Goal: Task Accomplishment & Management: Complete application form

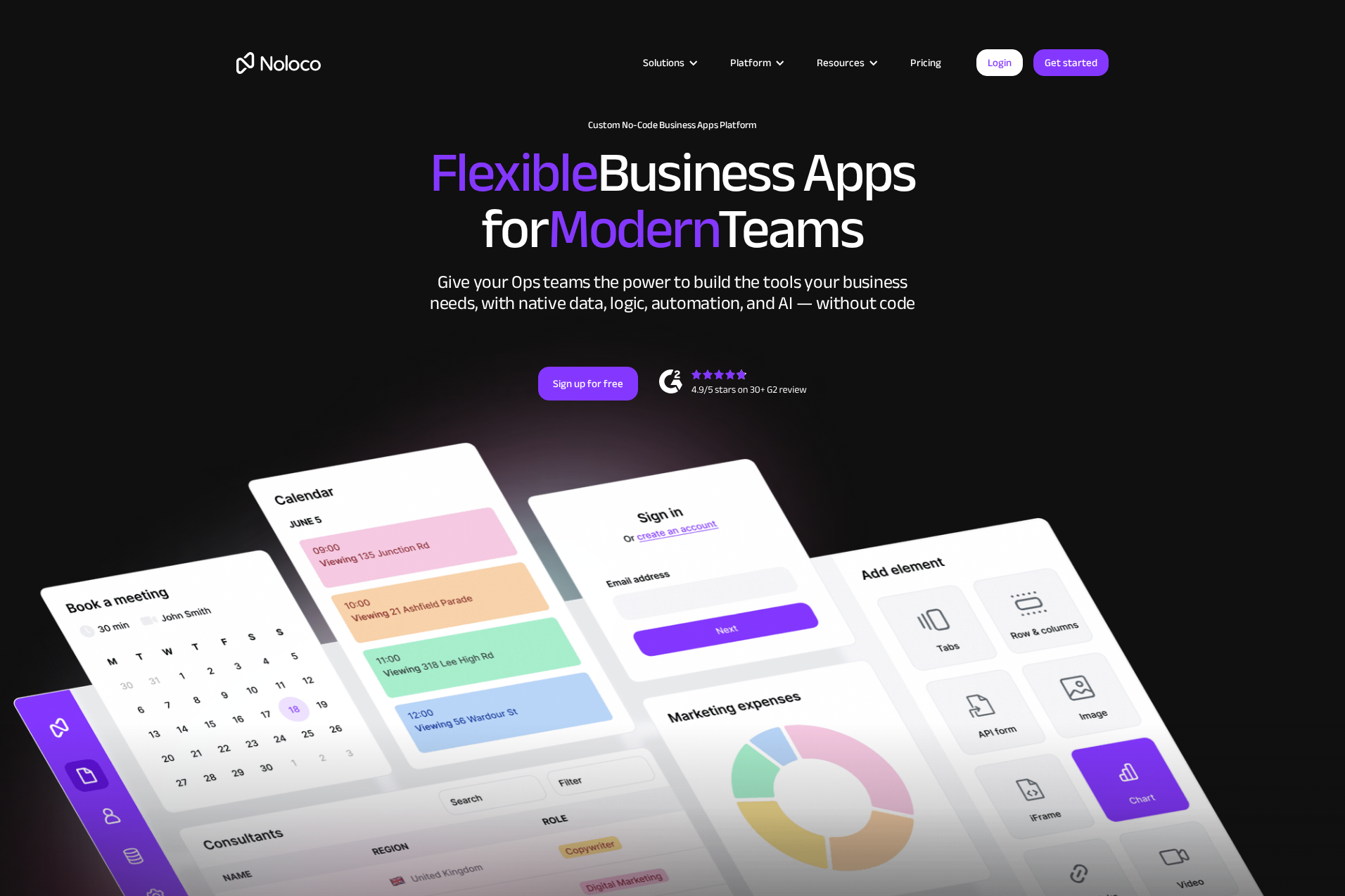
click at [929, 65] on link "Pricing" at bounding box center [926, 62] width 66 height 19
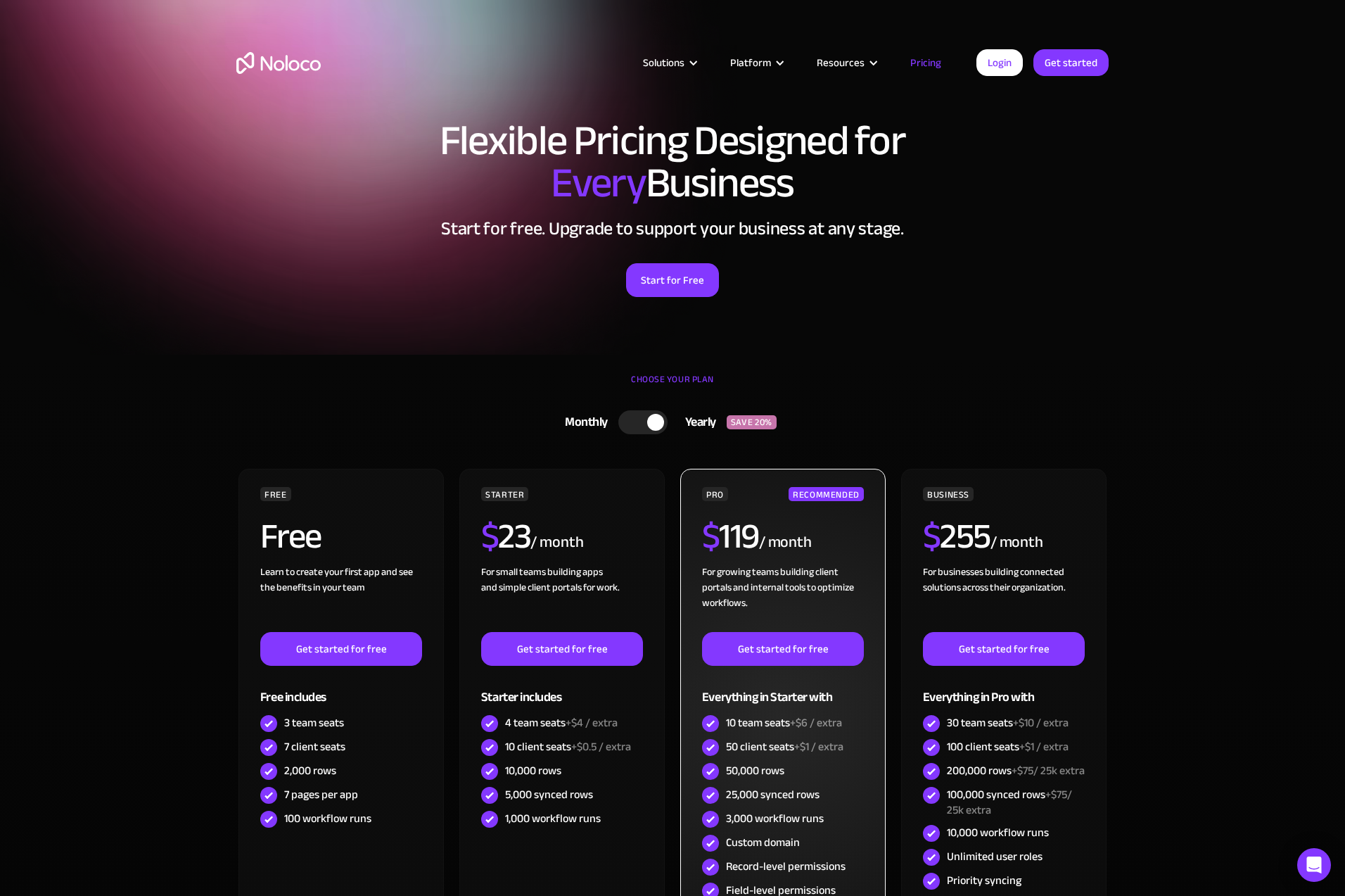
scroll to position [132, 0]
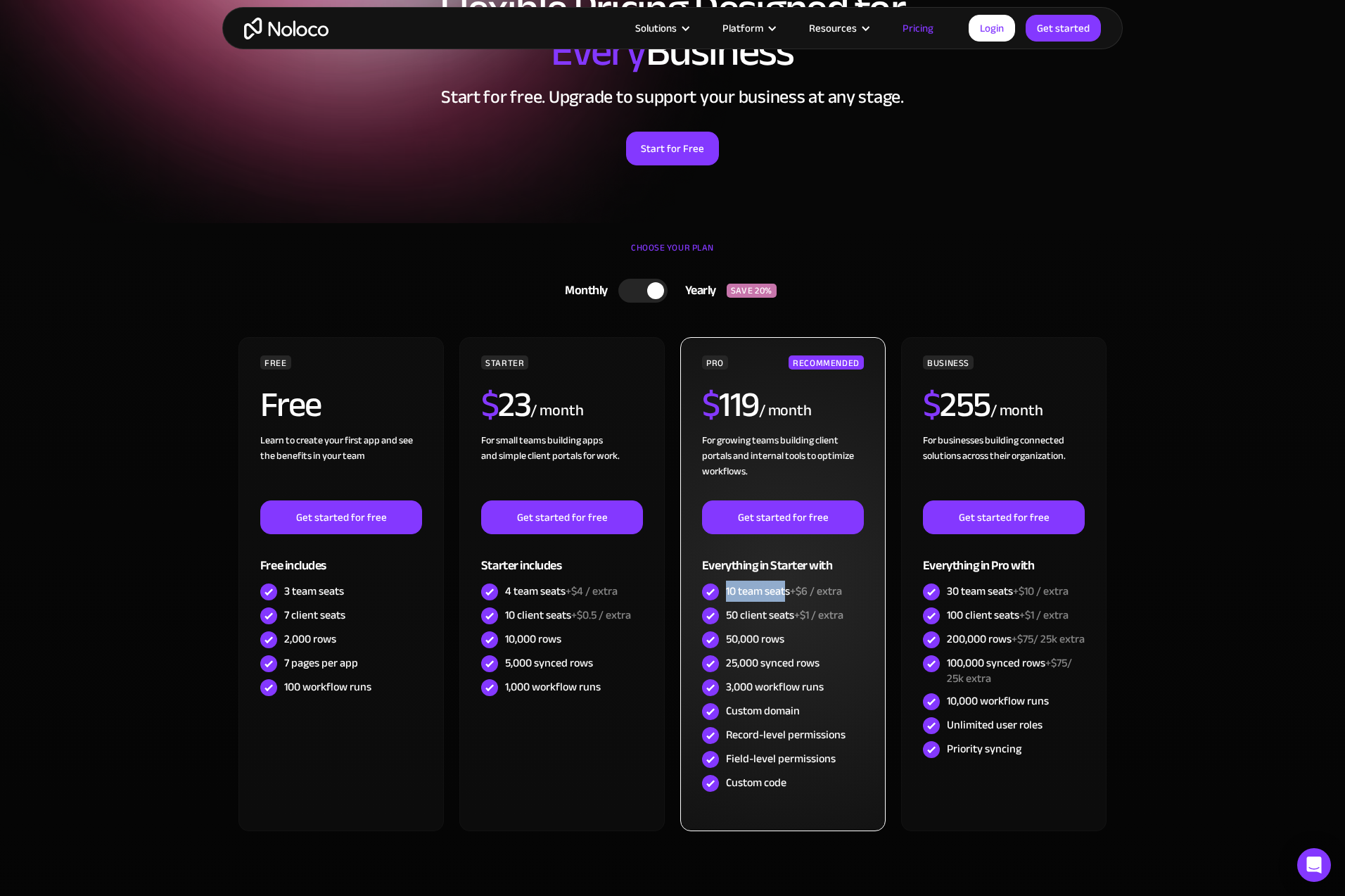
drag, startPoint x: 726, startPoint y: 593, endPoint x: 788, endPoint y: 594, distance: 62.0
click at [788, 594] on div "10 team seats +$6 / extra" at bounding box center [784, 591] width 116 height 15
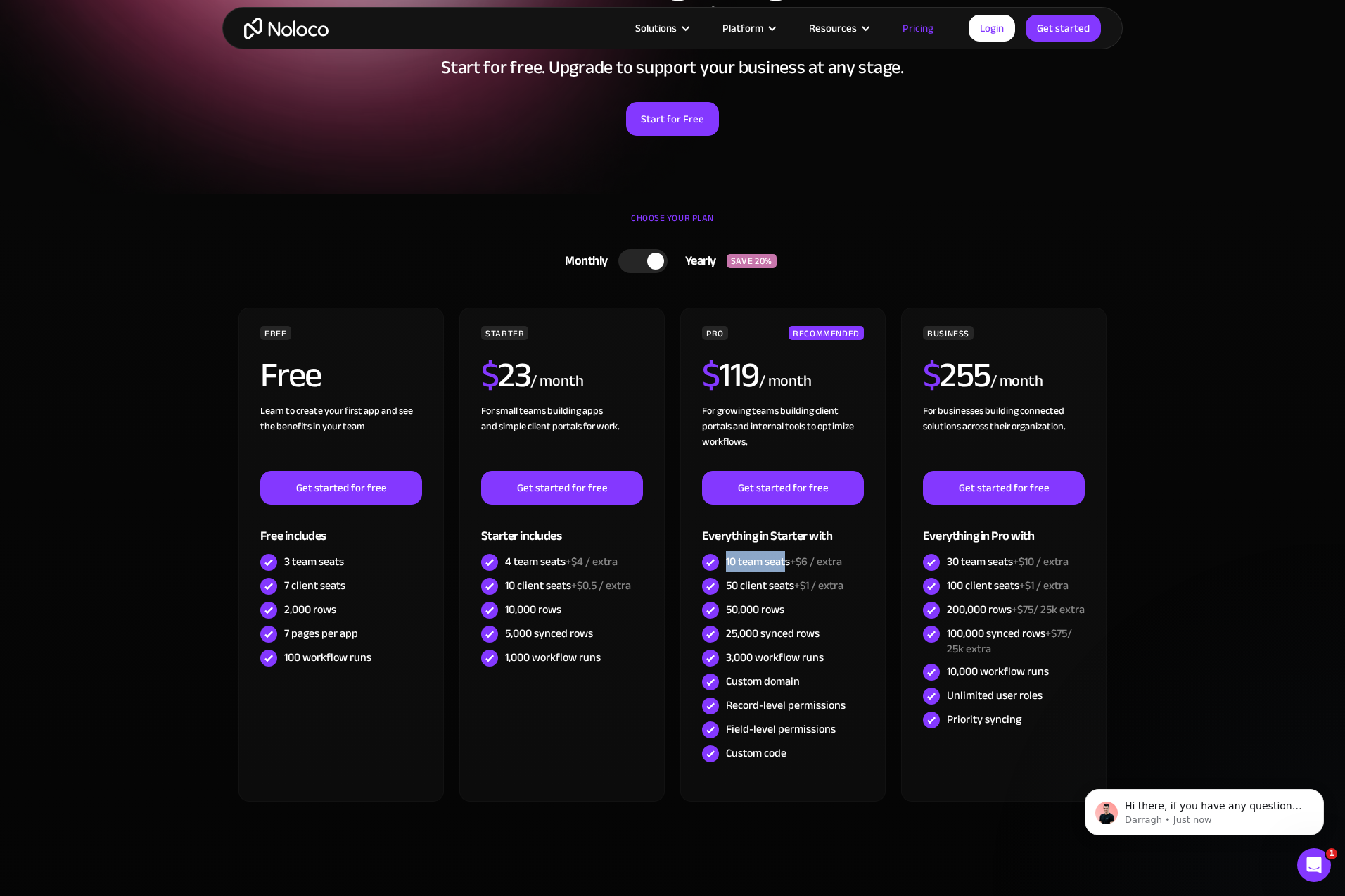
scroll to position [0, 0]
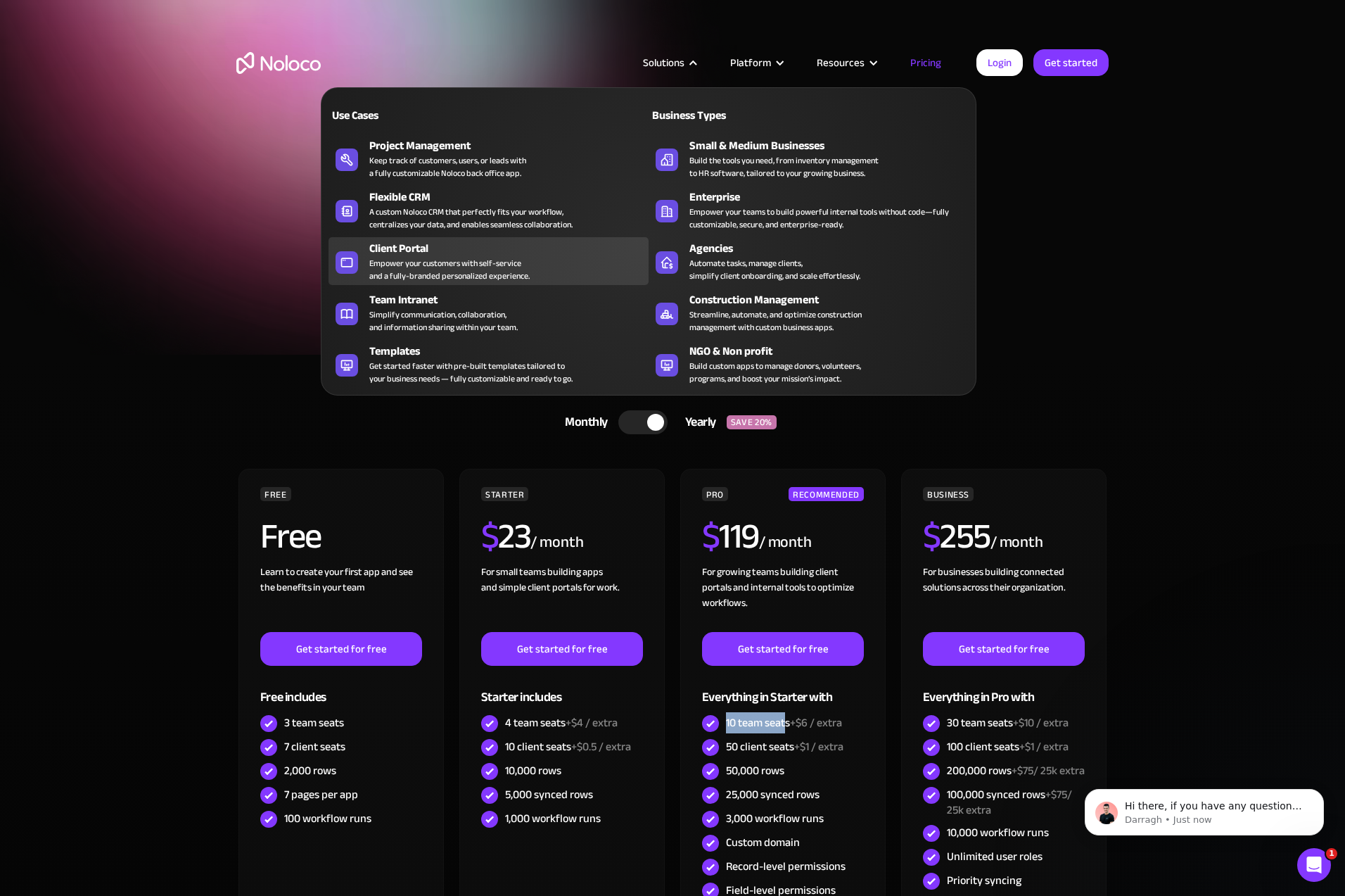
click at [417, 266] on div "Empower your customers with self-service and a fully-branded personalized exper…" at bounding box center [450, 269] width 161 height 25
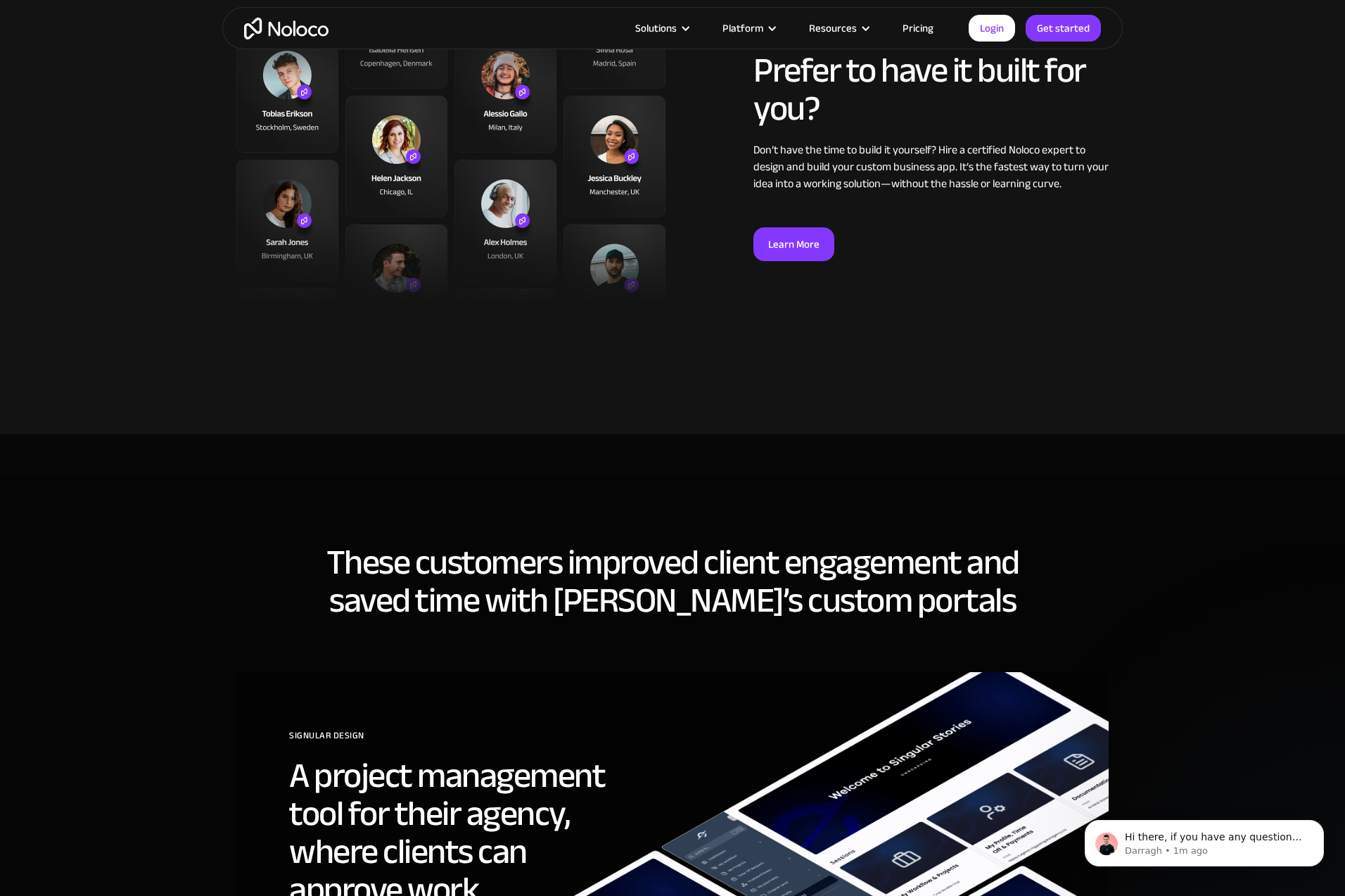
scroll to position [3171, 0]
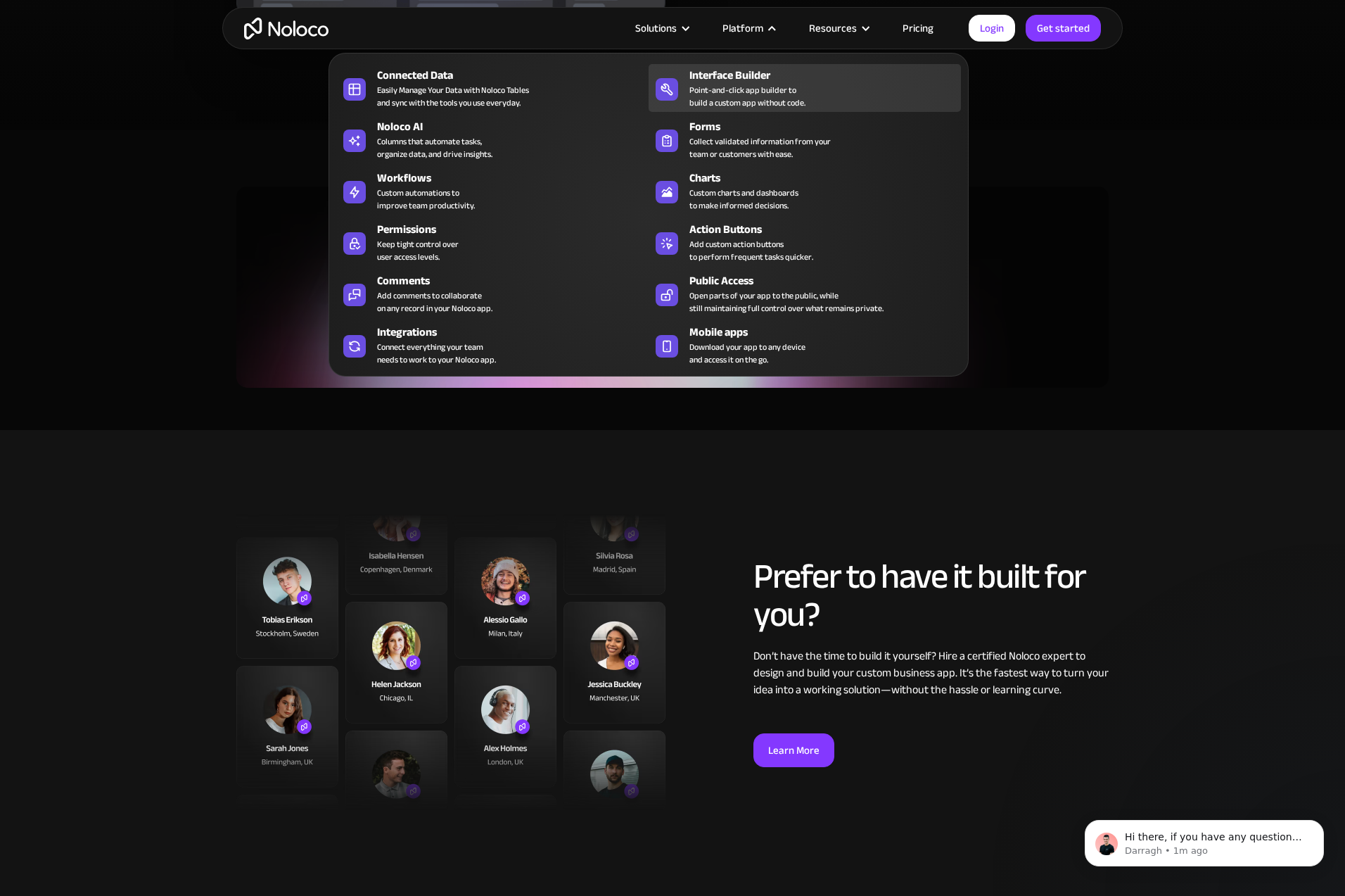
click at [792, 100] on div "Point-and-click app builder to build a custom app without code." at bounding box center [748, 96] width 116 height 25
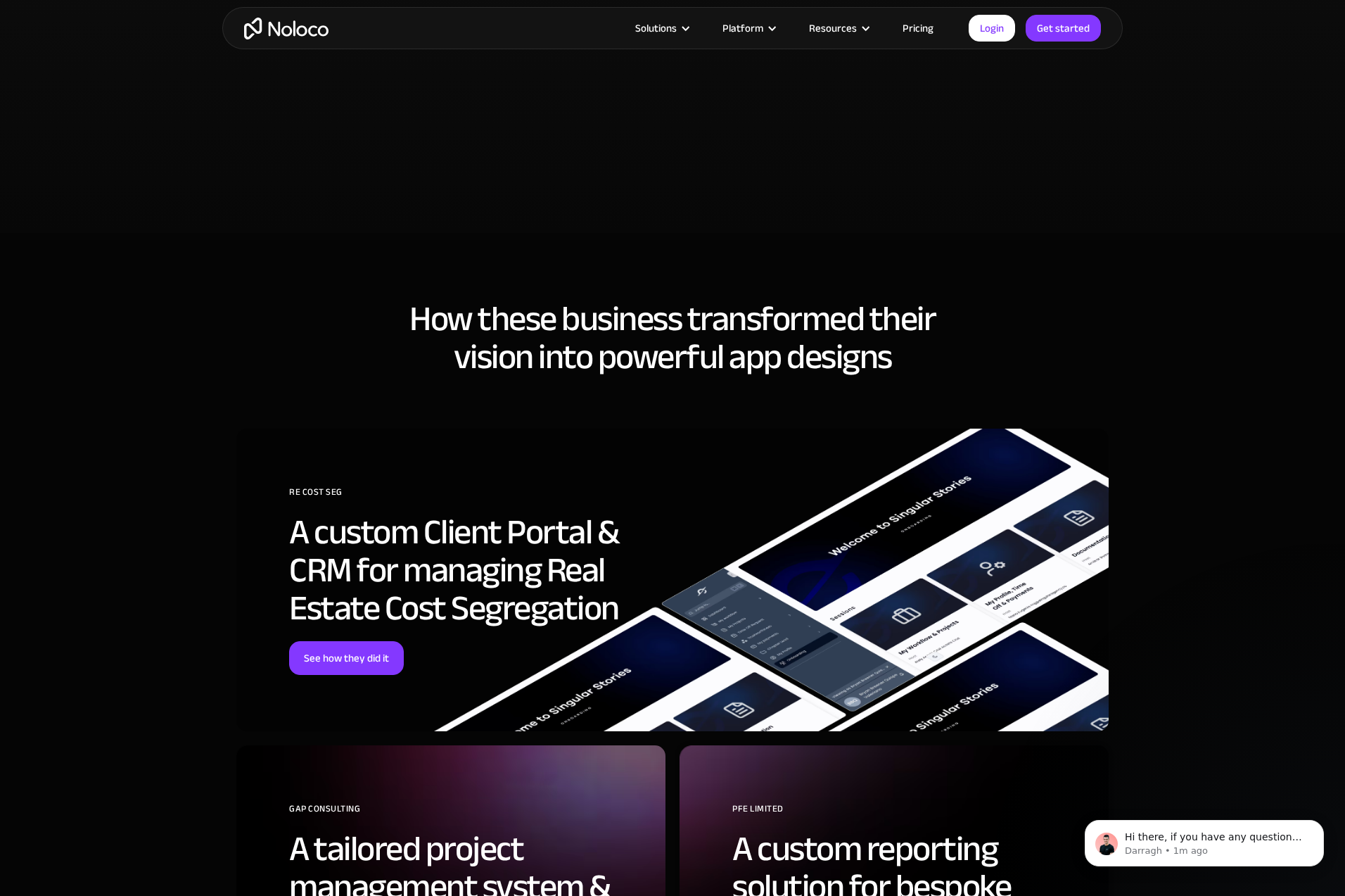
scroll to position [3295, 0]
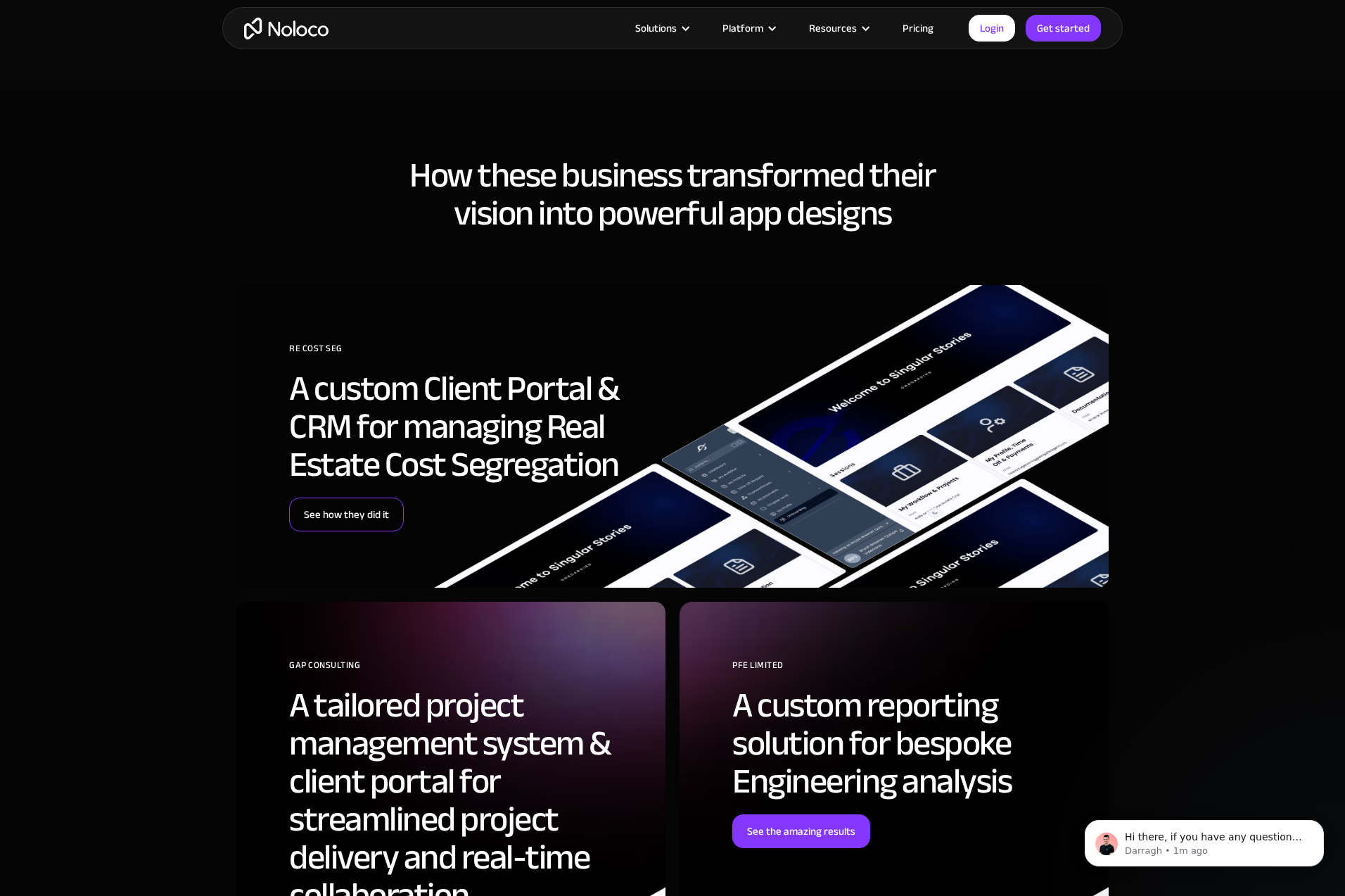
click at [396, 507] on link "See how they did it" at bounding box center [346, 514] width 115 height 34
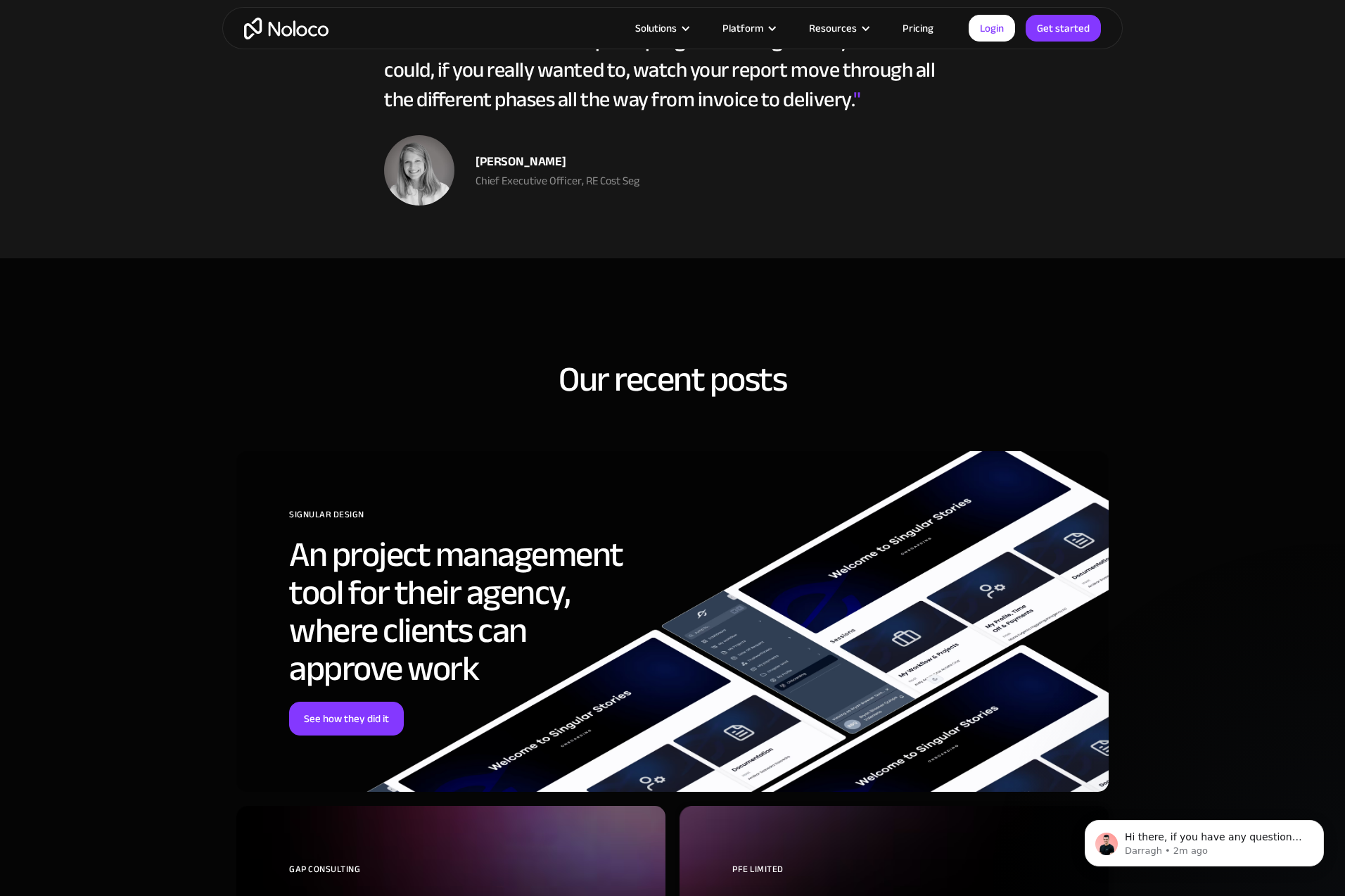
scroll to position [4378, 0]
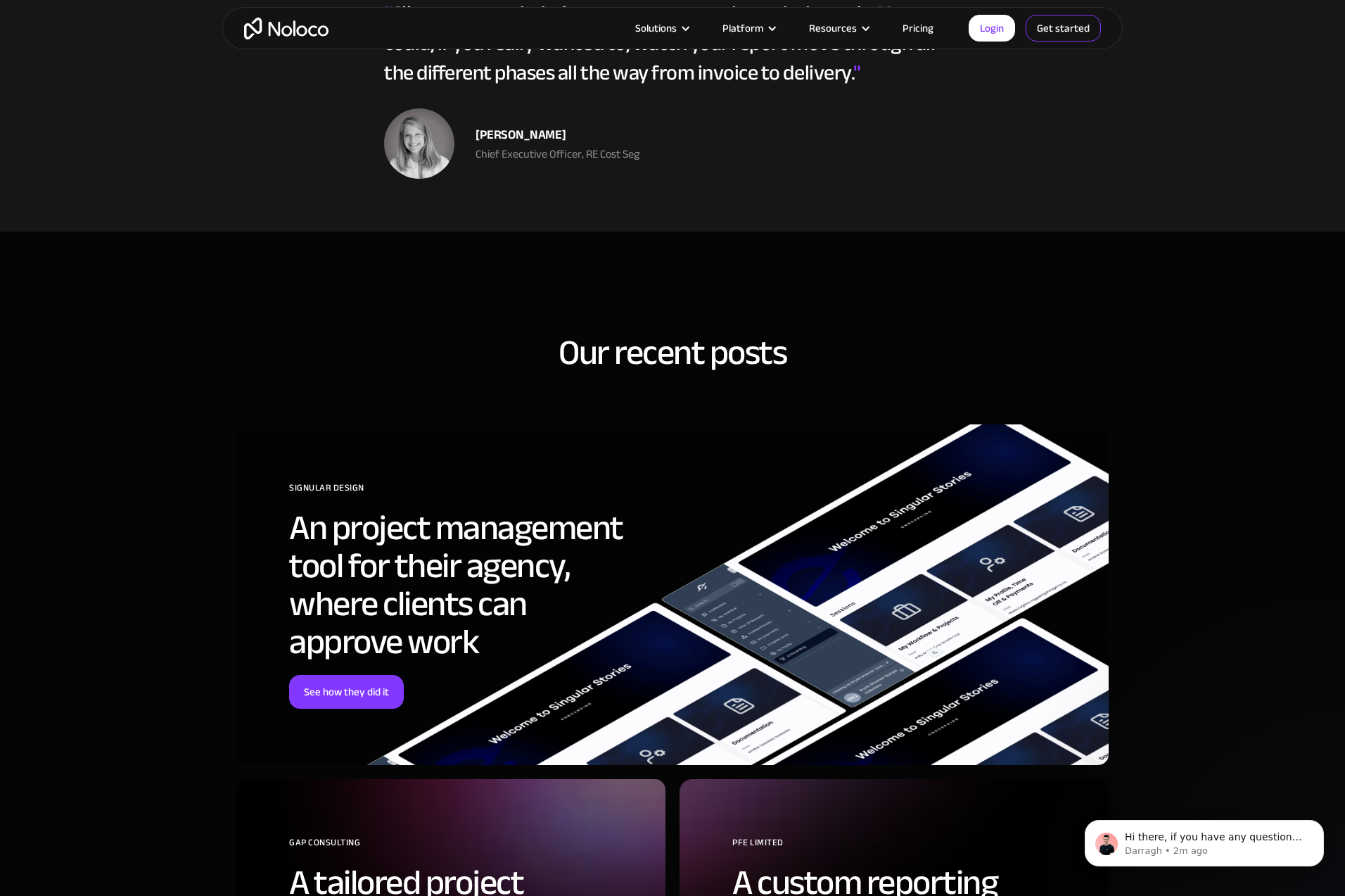
click at [0, 0] on link "Get started" at bounding box center [0, 0] width 0 height 0
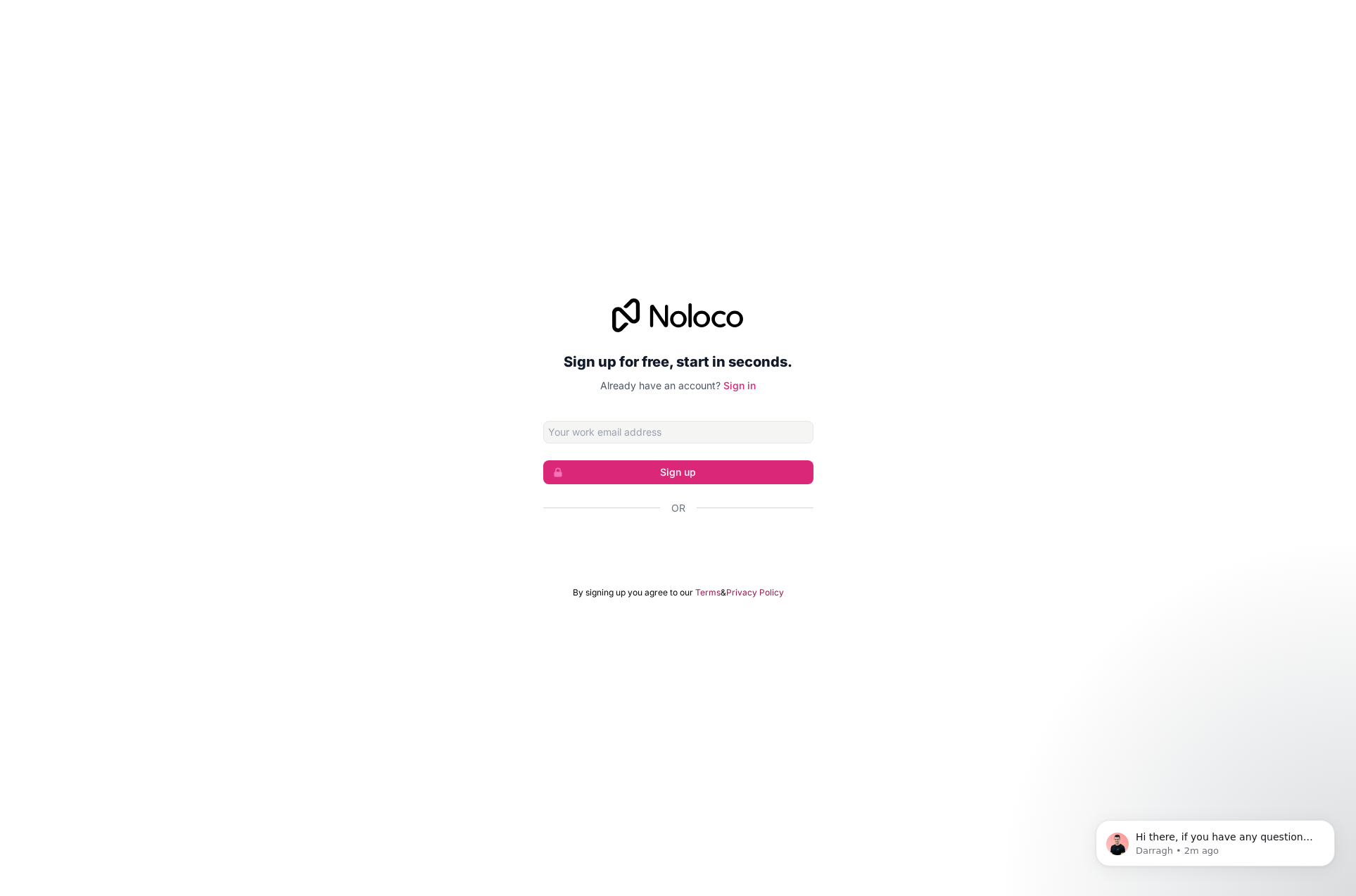
click at [939, 314] on div "Sign up for free, start in seconds. Already have an account? Sign in Sign up Or…" at bounding box center [678, 448] width 1356 height 339
click at [678, 554] on div "Sign in with Google. Opens in new tab" at bounding box center [678, 546] width 270 height 31
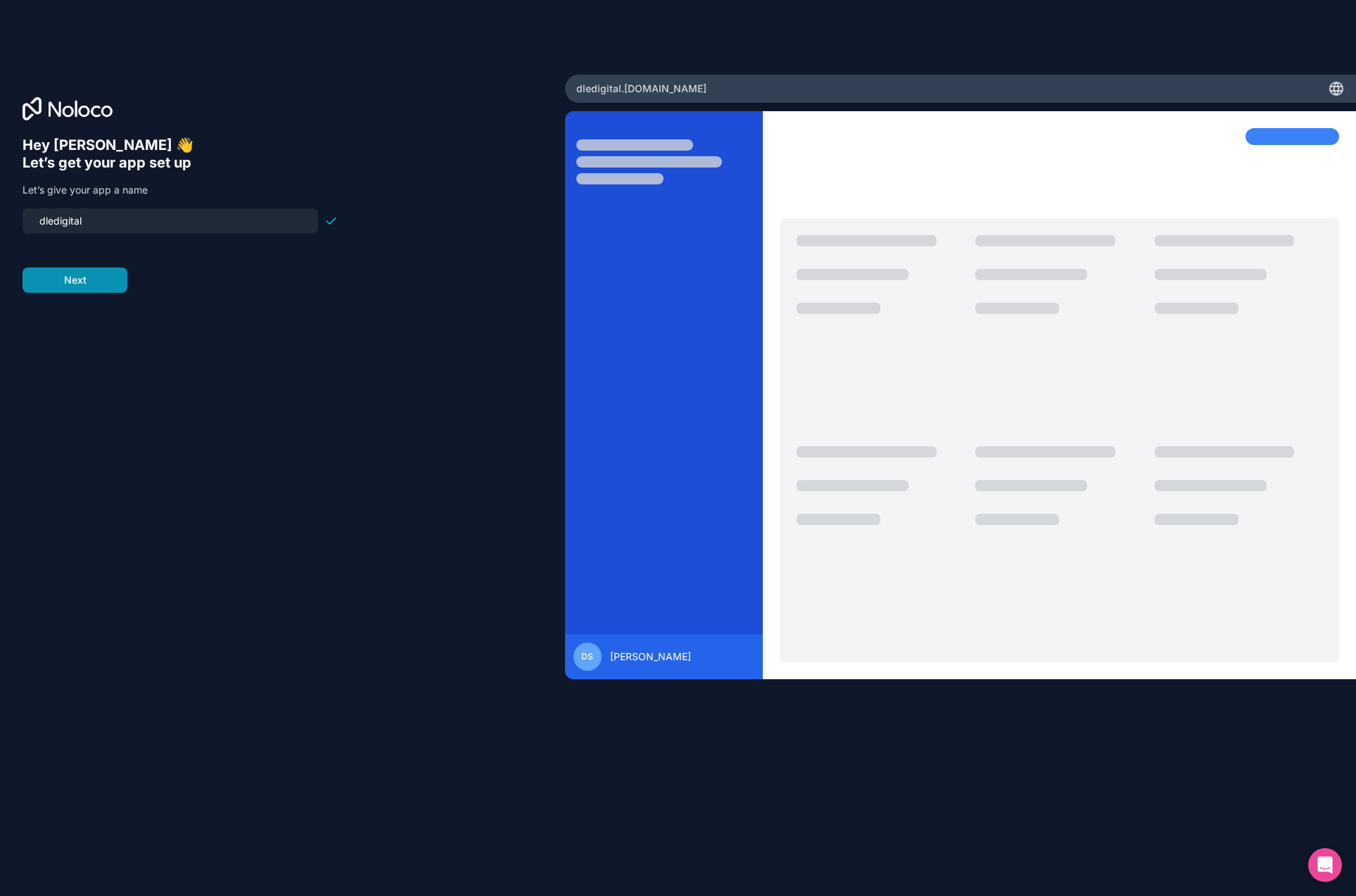
click at [85, 282] on button "Next" at bounding box center [75, 279] width 105 height 25
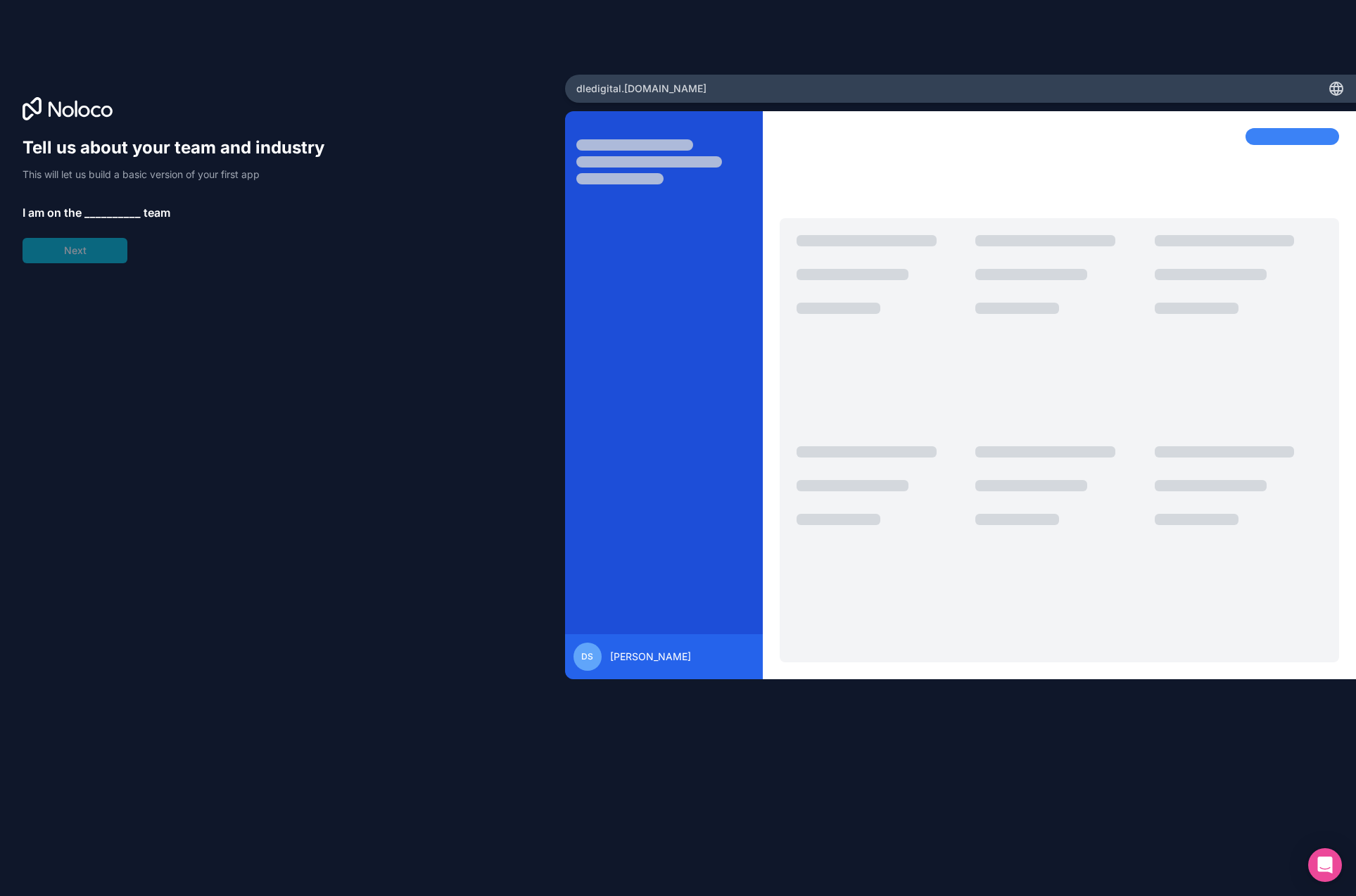
click at [92, 212] on span "__________" at bounding box center [113, 212] width 56 height 17
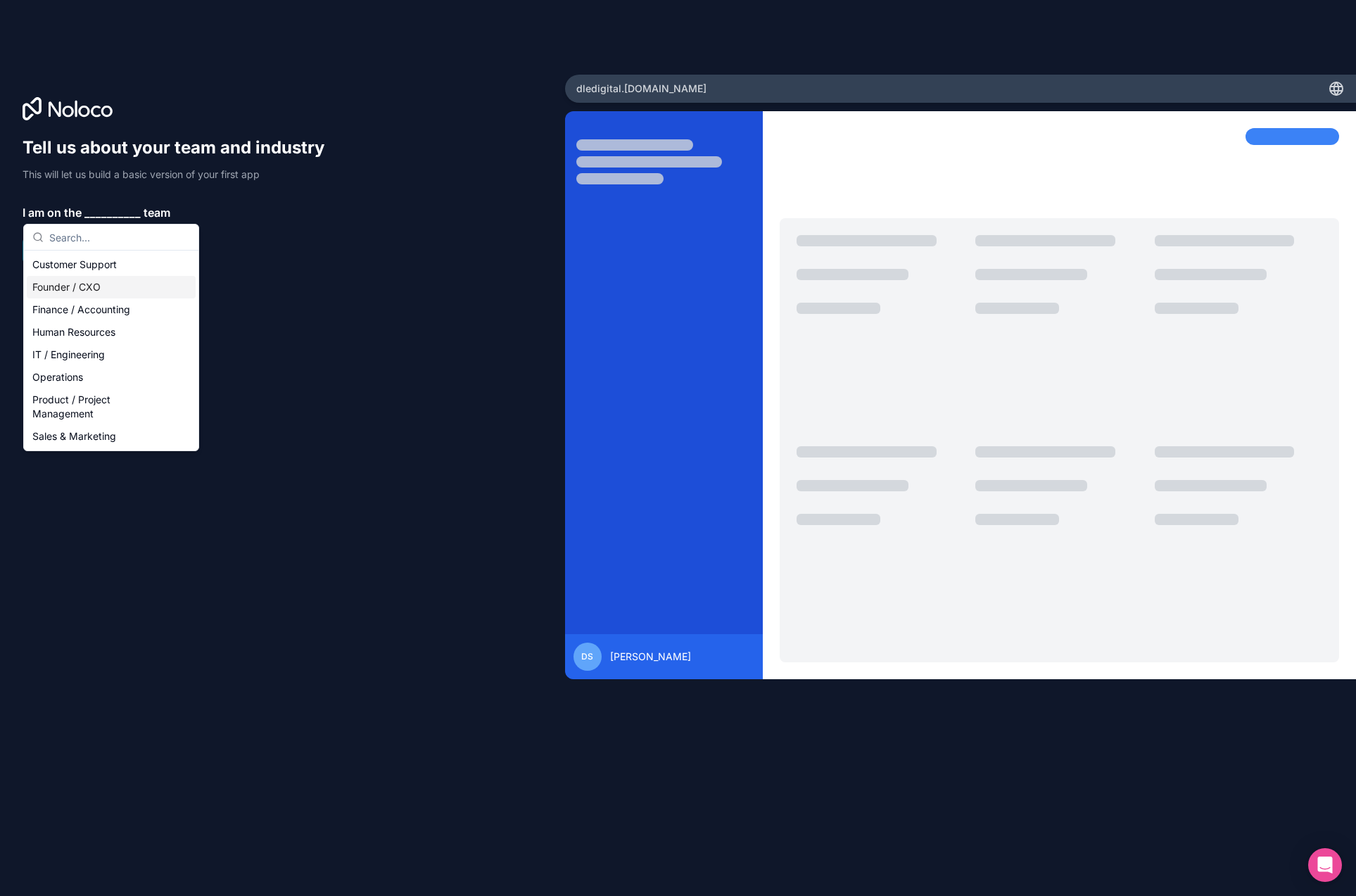
click at [90, 281] on div "Founder / CXO" at bounding box center [111, 287] width 169 height 23
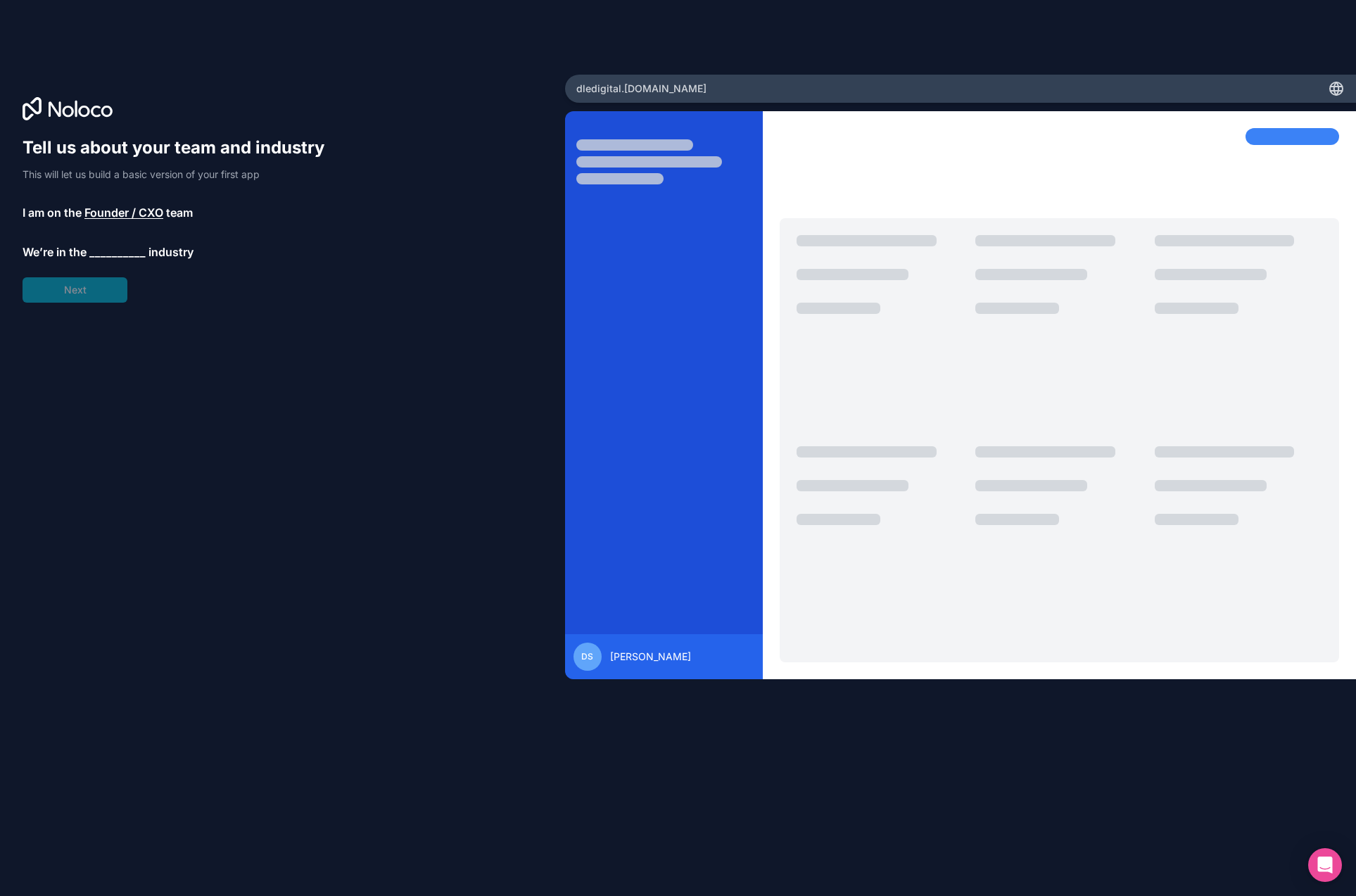
click at [102, 260] on span "__________" at bounding box center [118, 252] width 56 height 17
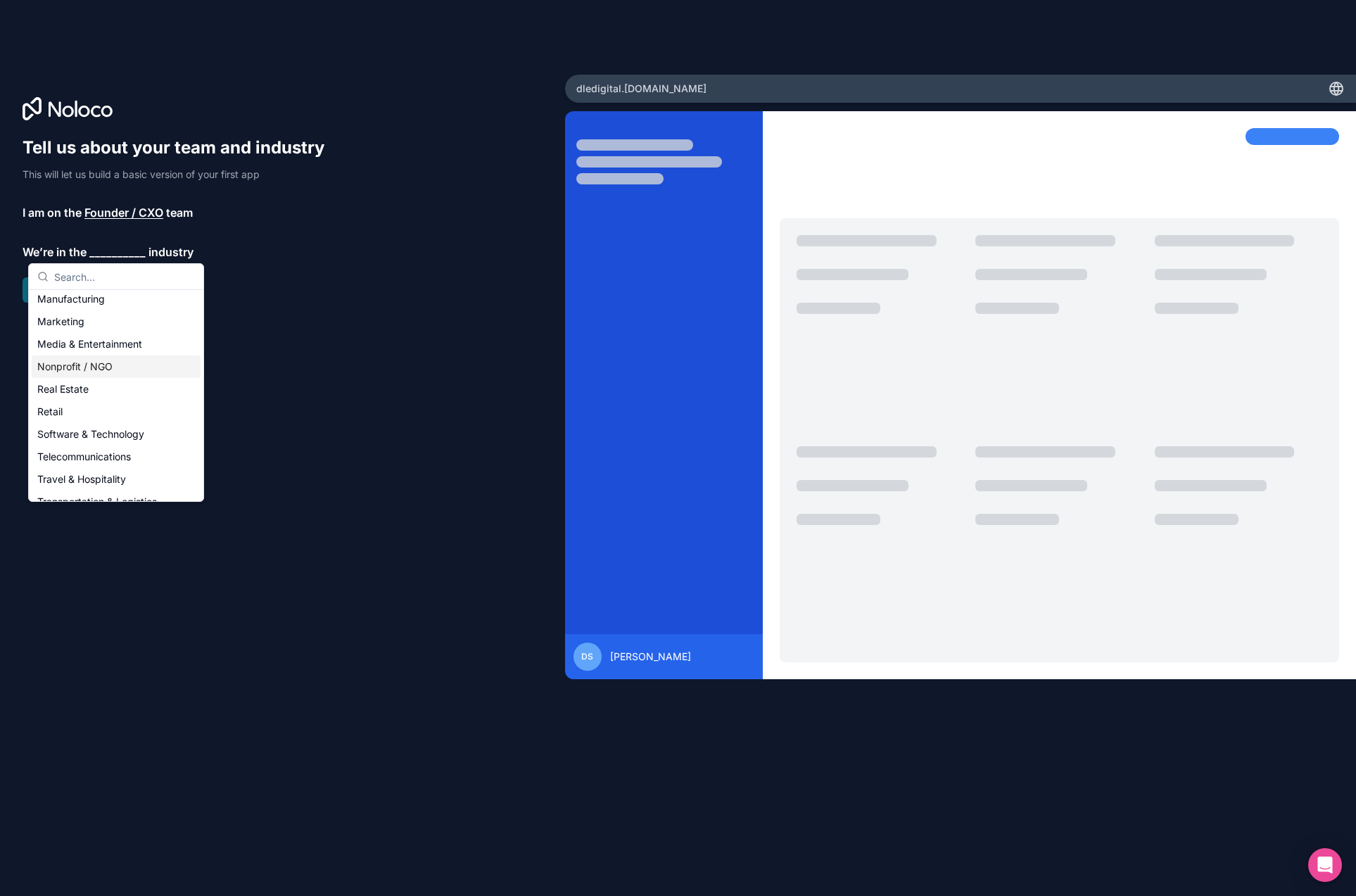
scroll to position [290, 0]
click at [80, 481] on div "Others" at bounding box center [115, 487] width 169 height 23
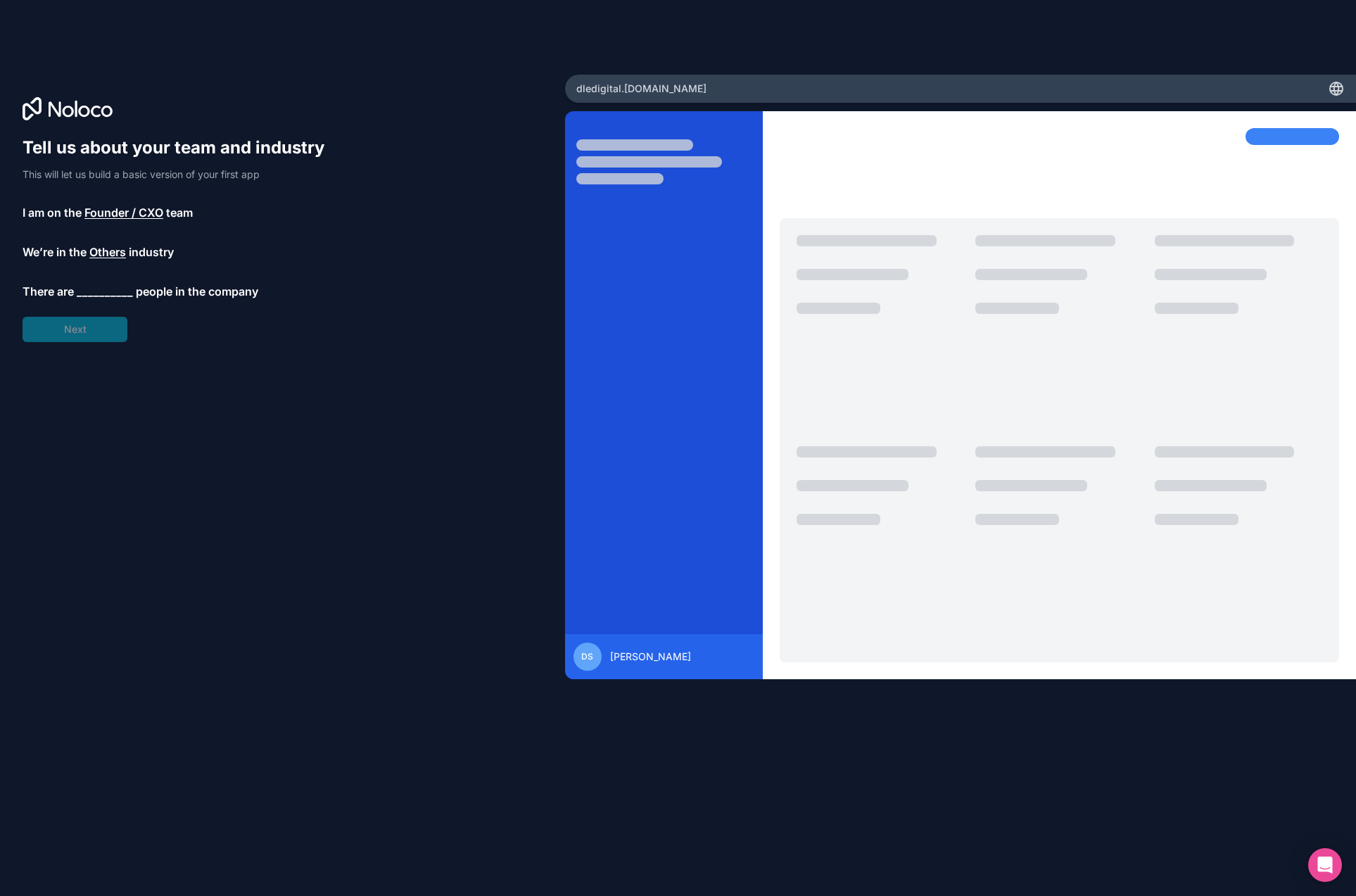
click at [96, 297] on span "__________" at bounding box center [105, 291] width 56 height 17
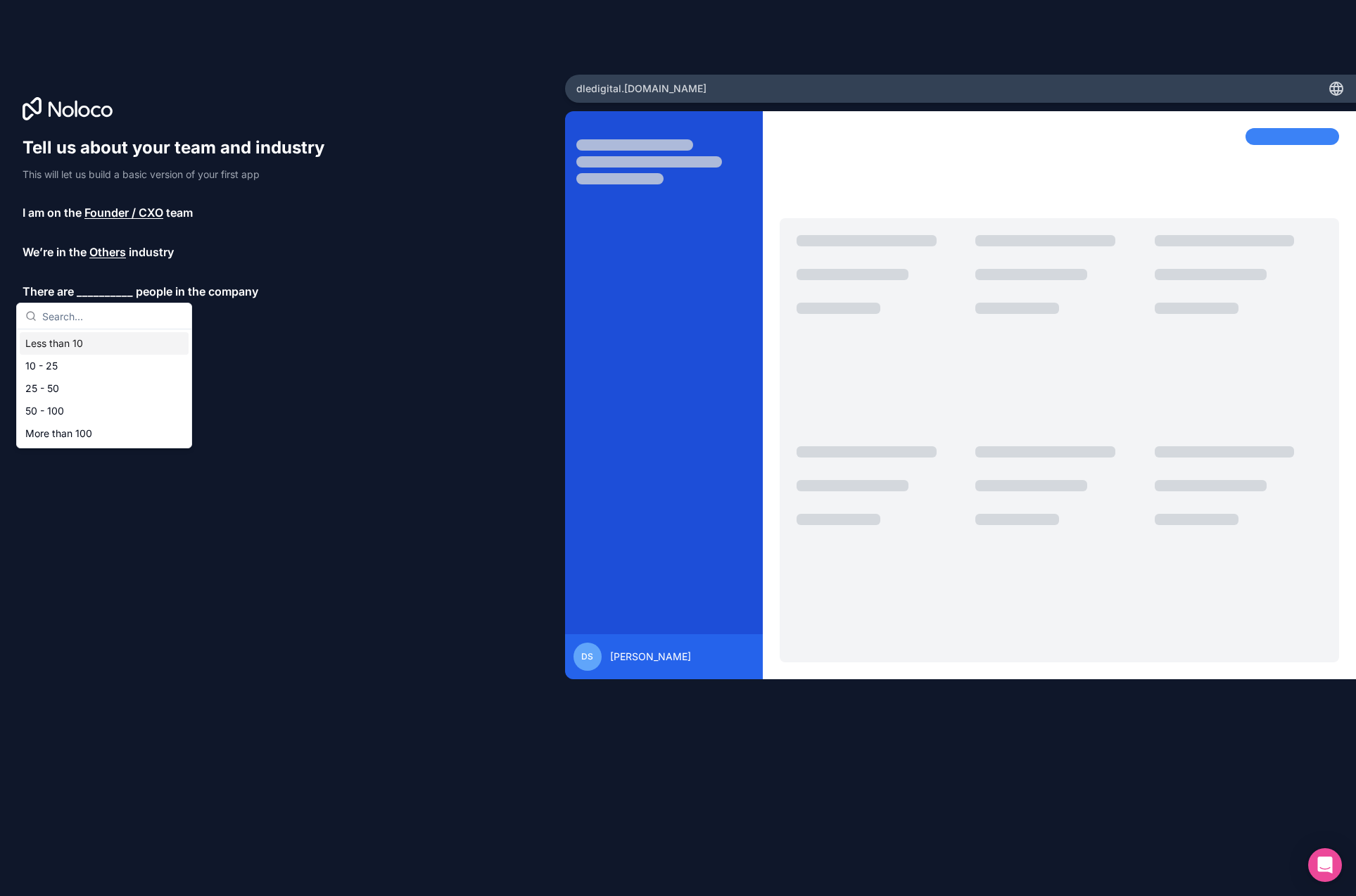
click at [69, 345] on div "Less than 10" at bounding box center [103, 343] width 169 height 23
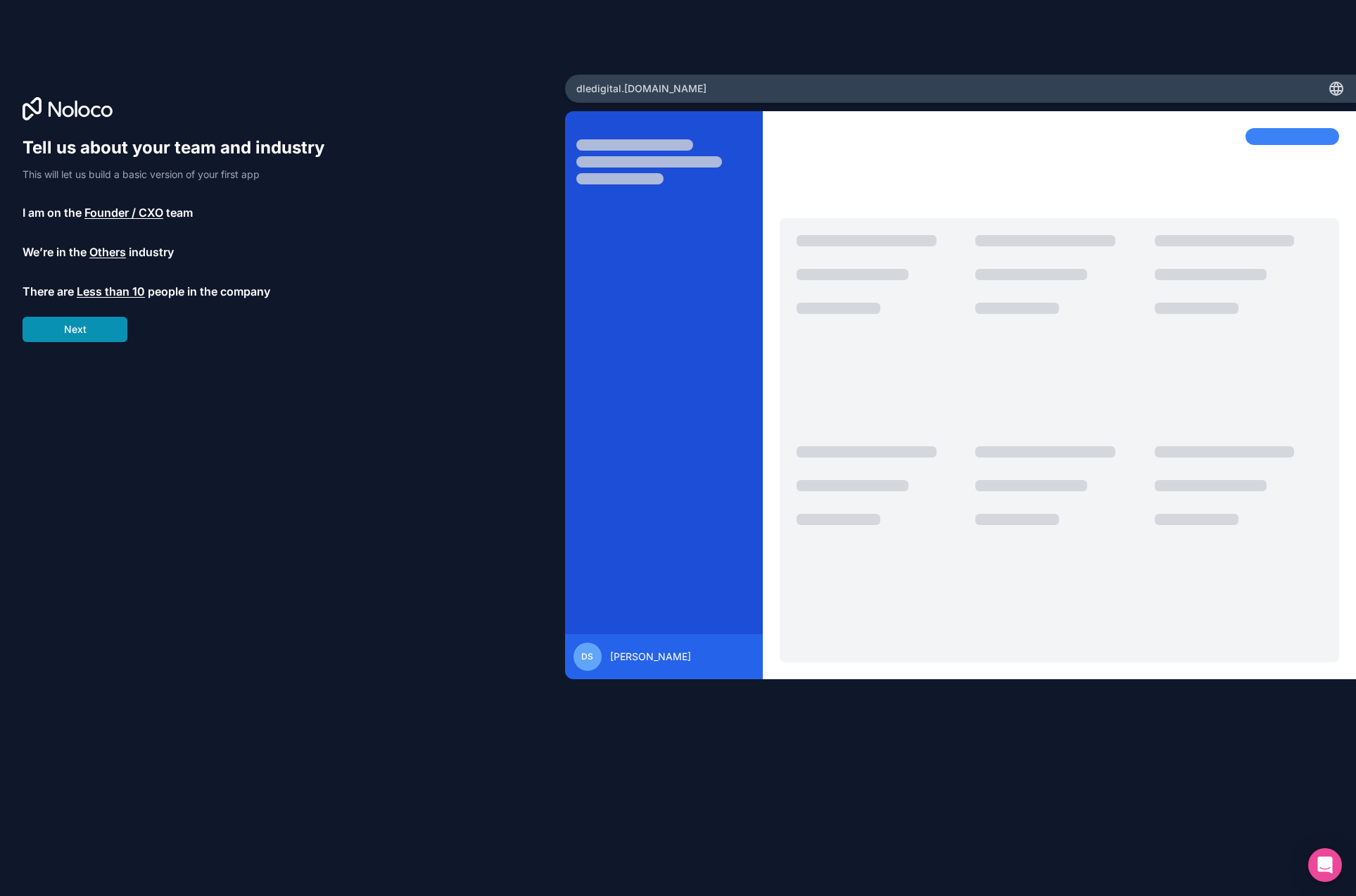
click at [72, 331] on button "Next" at bounding box center [75, 329] width 105 height 25
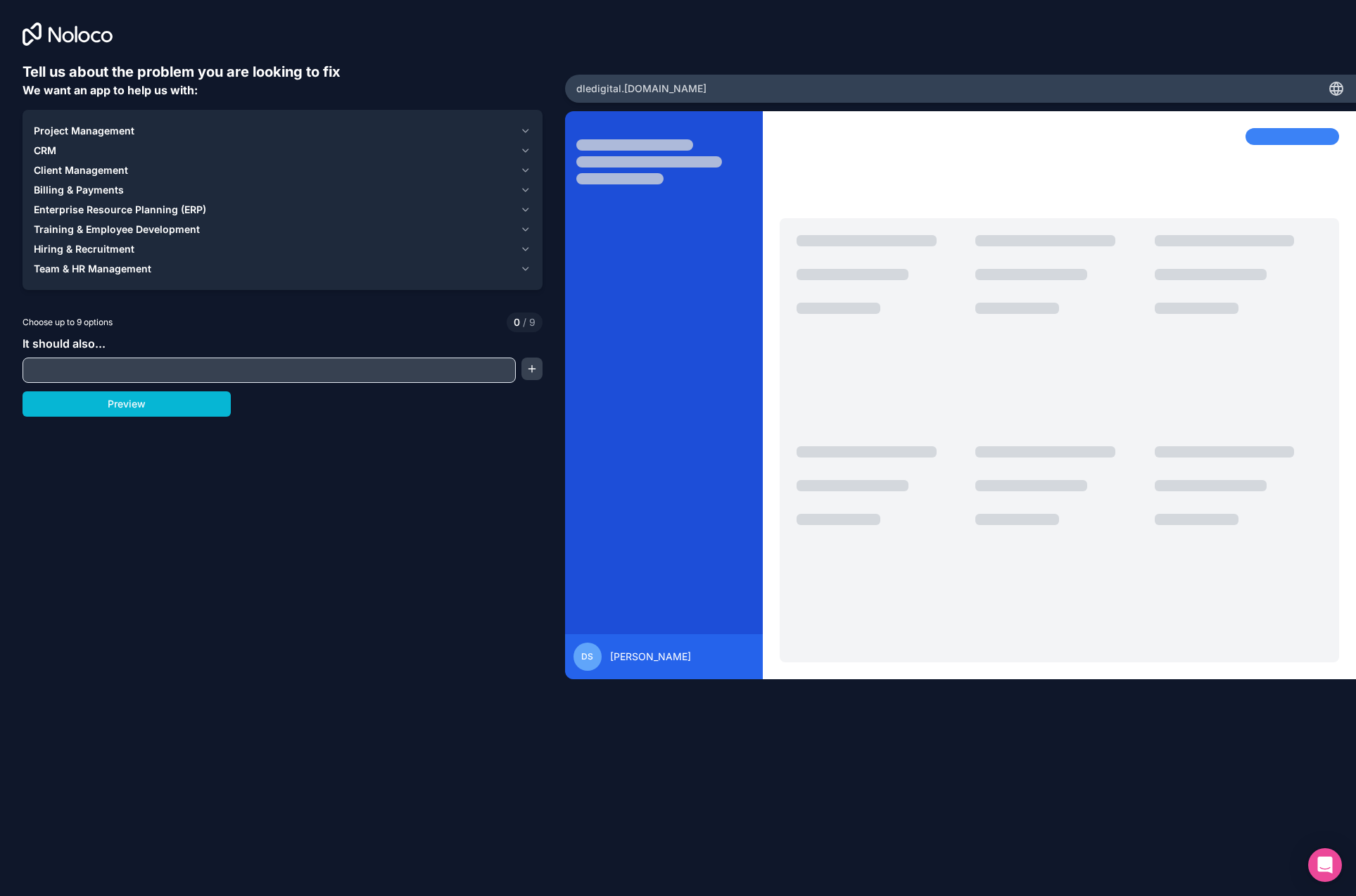
click at [132, 134] on span "Project Management" at bounding box center [84, 130] width 101 height 14
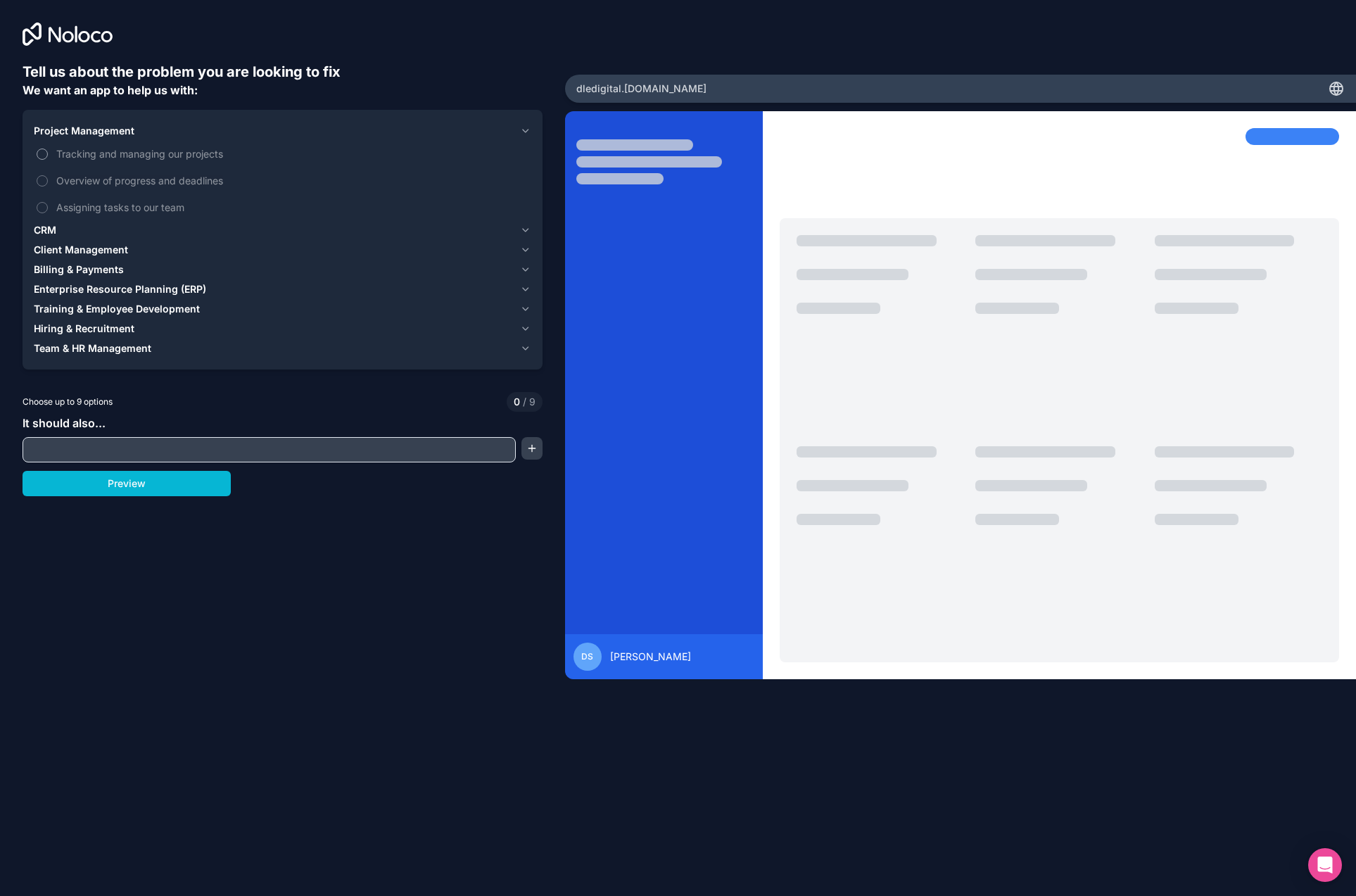
click at [86, 151] on span "Tracking and managing our projects" at bounding box center [292, 153] width 472 height 15
click at [48, 151] on button "Tracking and managing our projects" at bounding box center [42, 154] width 11 height 11
click at [86, 151] on span "Tracking and managing our projects" at bounding box center [292, 153] width 472 height 15
click at [48, 151] on button "Tracking and managing our projects" at bounding box center [42, 154] width 11 height 11
click at [102, 154] on span "Tracking and managing our projects" at bounding box center [292, 153] width 472 height 15
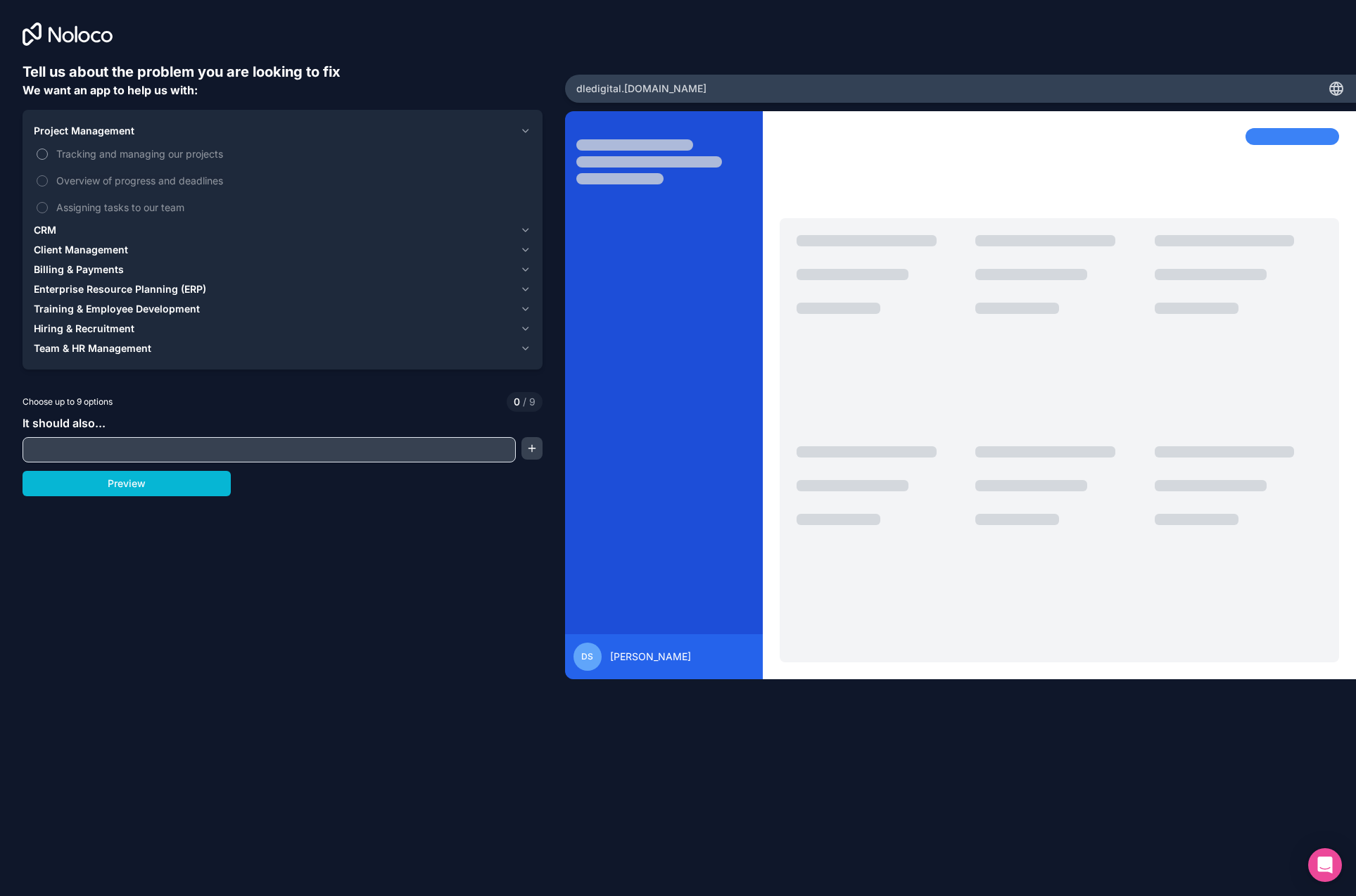
click at [48, 154] on button "Tracking and managing our projects" at bounding box center [42, 154] width 11 height 11
click at [98, 178] on span "Overview of progress and deadlines" at bounding box center [292, 180] width 472 height 15
click at [48, 178] on button "Overview of progress and deadlines" at bounding box center [42, 181] width 11 height 11
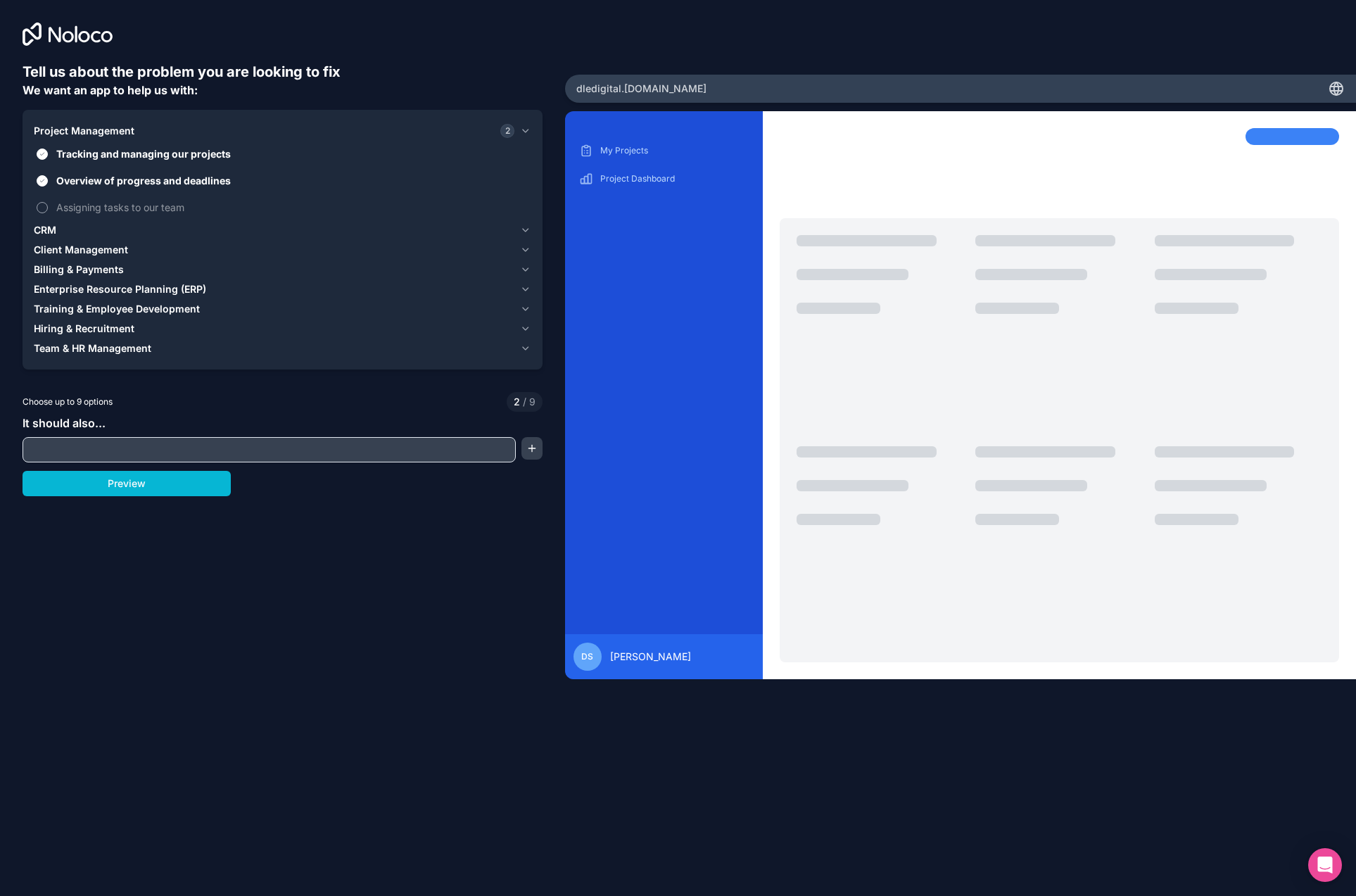
click at [90, 203] on span "Assigning tasks to our team" at bounding box center [292, 207] width 472 height 15
click at [48, 203] on button "Assigning tasks to our team" at bounding box center [42, 207] width 11 height 11
click at [85, 228] on div "CRM" at bounding box center [274, 229] width 480 height 14
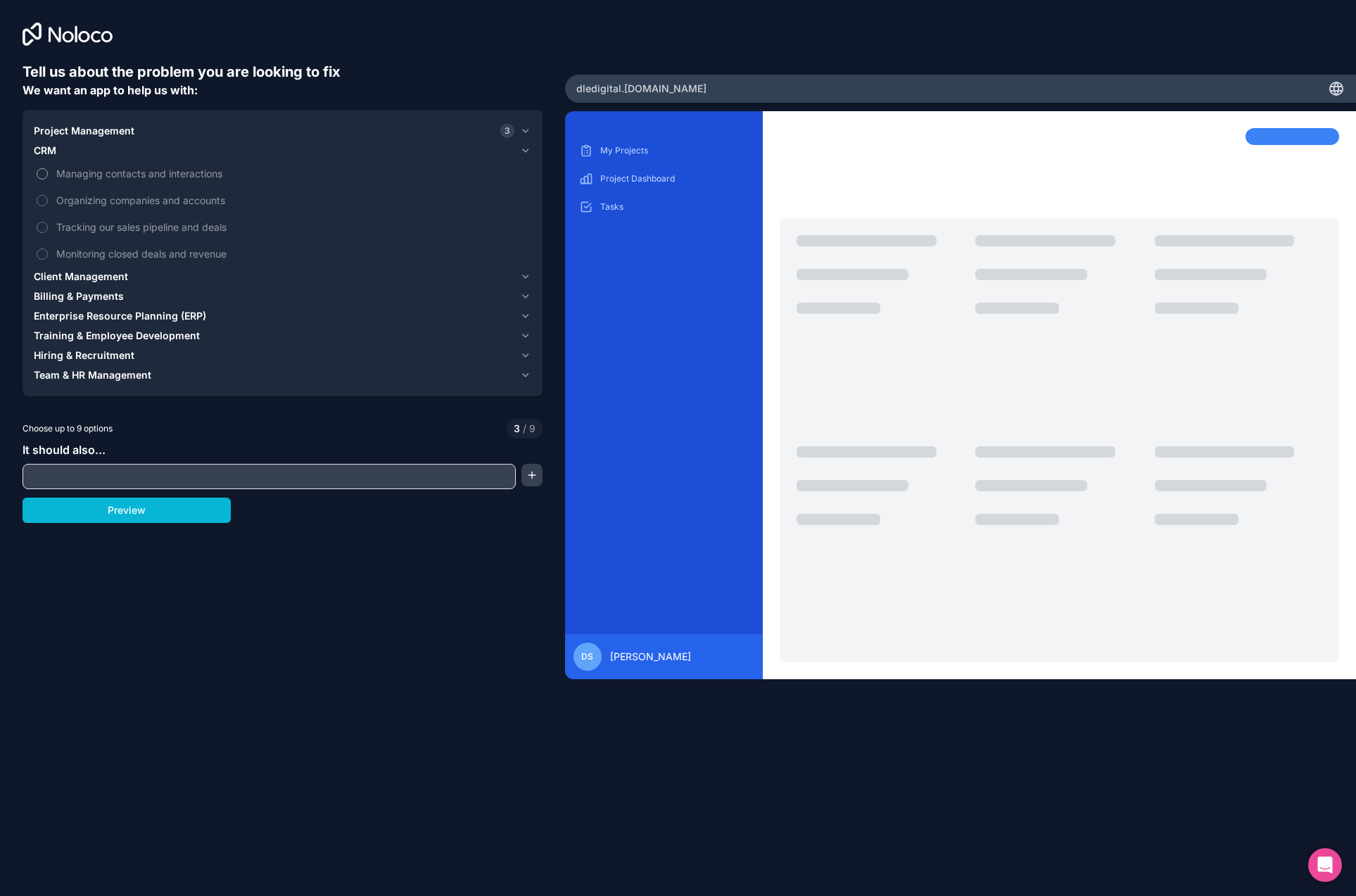
click at [91, 178] on span "Managing contacts and interactions" at bounding box center [292, 174] width 472 height 15
click at [48, 178] on button "Managing contacts and interactions" at bounding box center [42, 174] width 11 height 11
click at [90, 198] on span "Organizing companies and accounts" at bounding box center [292, 200] width 472 height 15
click at [48, 198] on button "Organizing companies and accounts" at bounding box center [42, 200] width 11 height 11
click at [90, 227] on span "Tracking our sales pipeline and deals" at bounding box center [292, 227] width 472 height 15
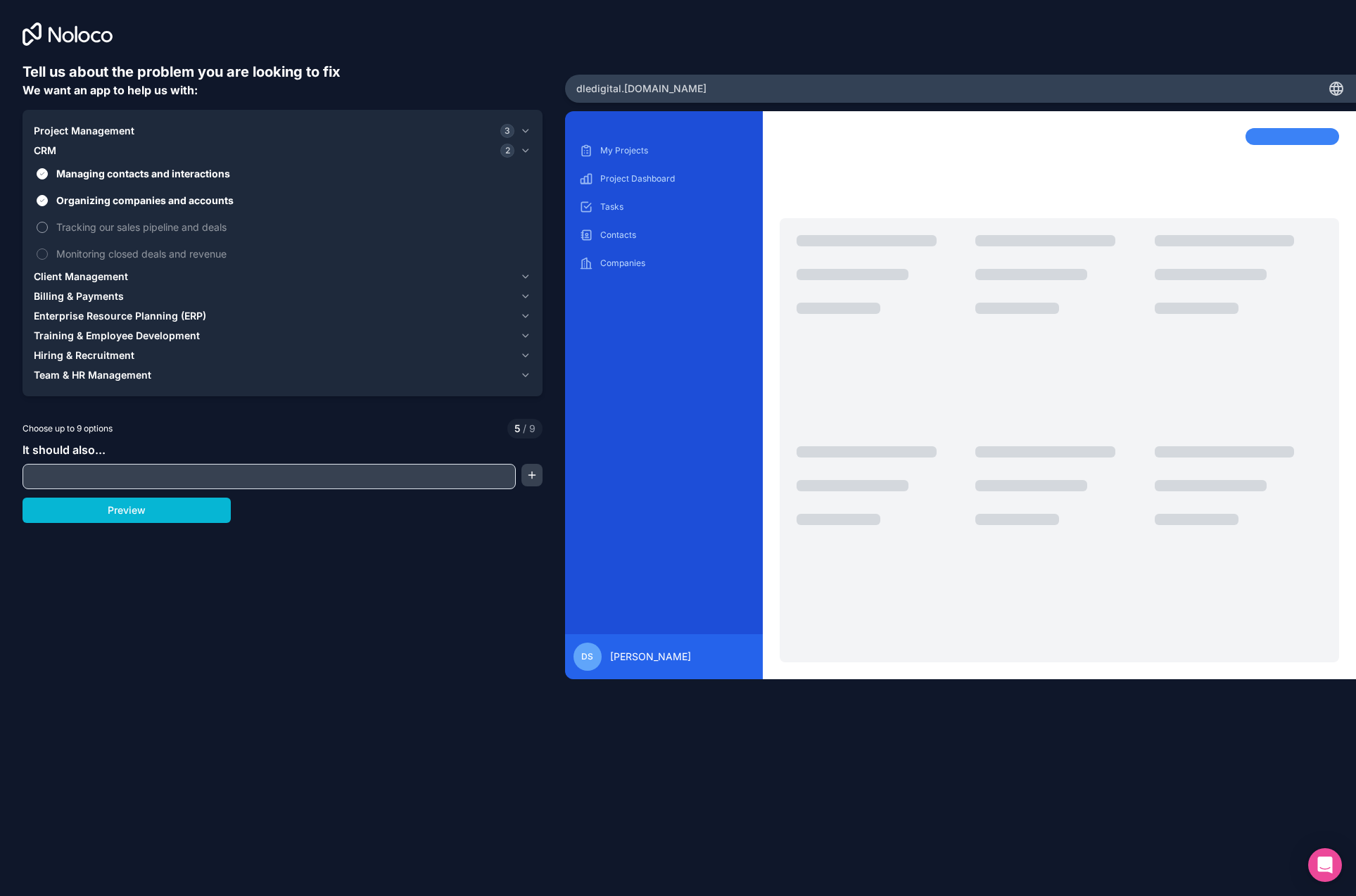
click at [48, 227] on button "Tracking our sales pipeline and deals" at bounding box center [42, 228] width 11 height 11
click at [88, 249] on span "Monitoring closed deals and revenue" at bounding box center [292, 253] width 472 height 15
click at [48, 249] on button "Monitoring closed deals and revenue" at bounding box center [42, 254] width 11 height 11
click at [83, 278] on span "Client Management" at bounding box center [81, 276] width 94 height 14
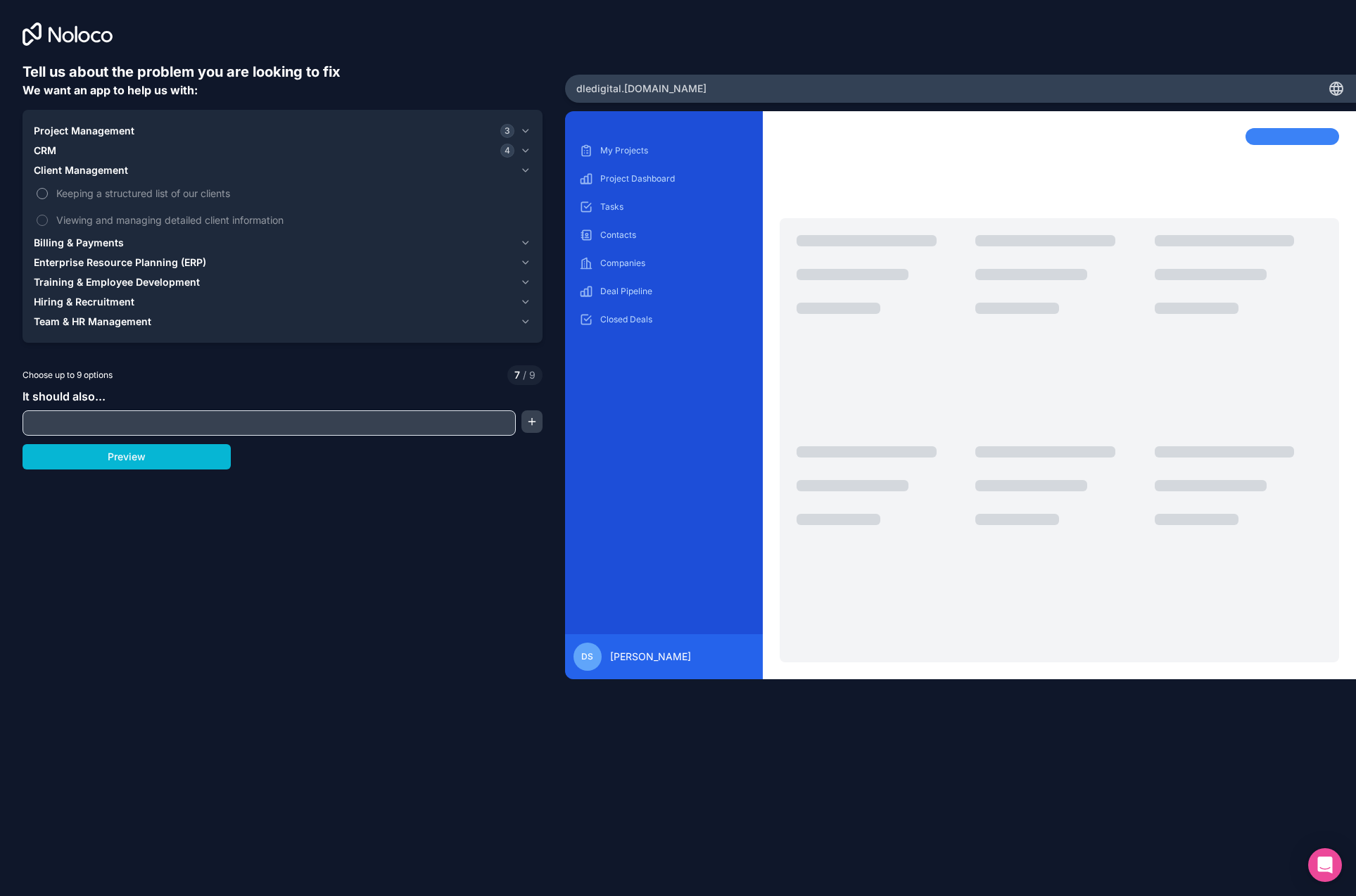
click at [98, 197] on span "Keeping a structured list of our clients" at bounding box center [292, 193] width 472 height 15
click at [48, 197] on button "Keeping a structured list of our clients" at bounding box center [42, 194] width 11 height 11
click at [98, 220] on span "Viewing and managing detailed client information" at bounding box center [292, 220] width 472 height 15
click at [48, 220] on button "Viewing and managing detailed client information" at bounding box center [42, 220] width 11 height 11
click at [93, 238] on span "Billing & Payments" at bounding box center [79, 242] width 90 height 14
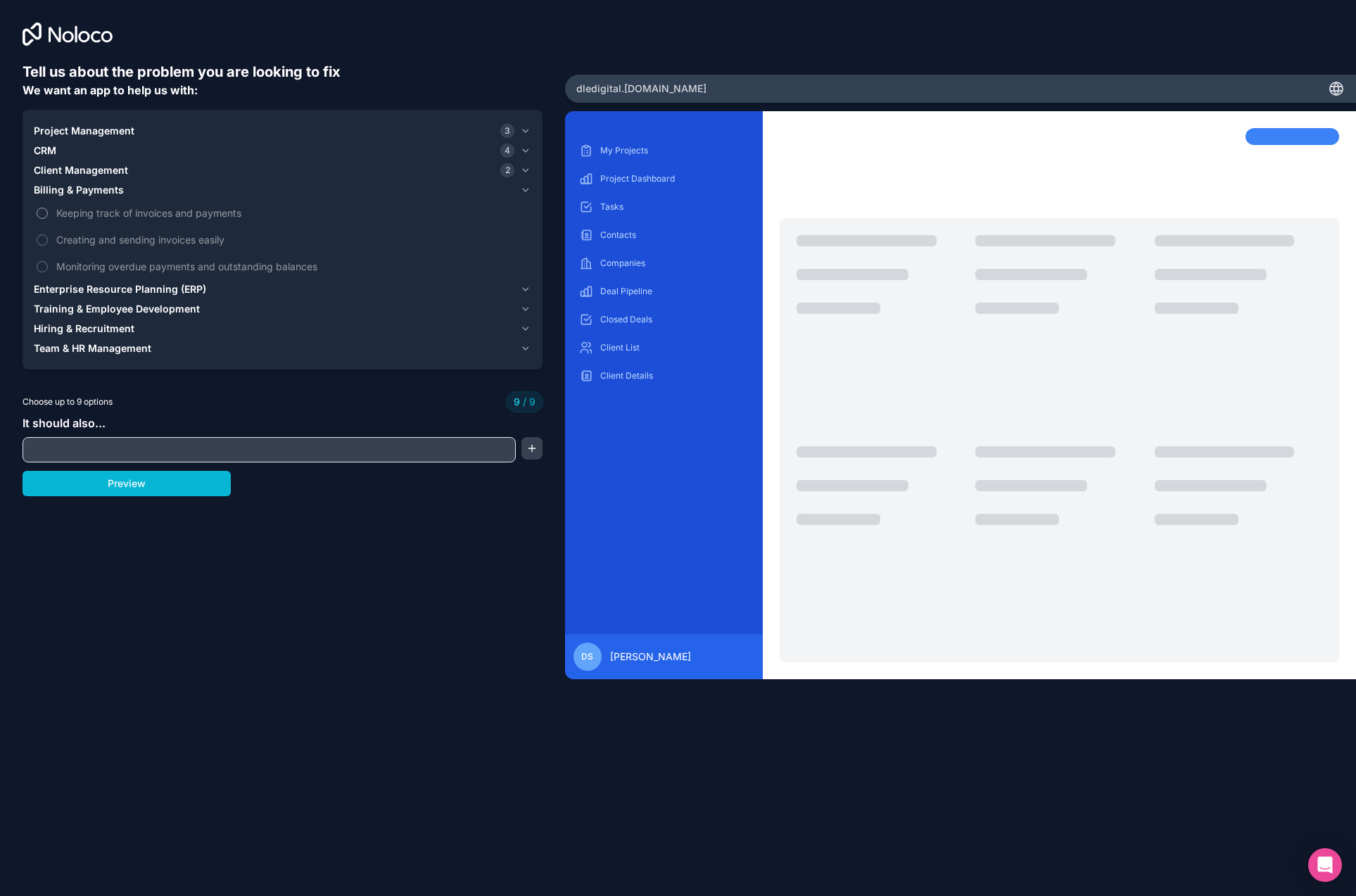
click at [93, 212] on span "Keeping track of invoices and payments" at bounding box center [292, 213] width 472 height 15
click at [62, 216] on span "Keeping track of invoices and payments" at bounding box center [292, 213] width 472 height 15
click at [75, 197] on button "Billing & Payments" at bounding box center [282, 190] width 497 height 19
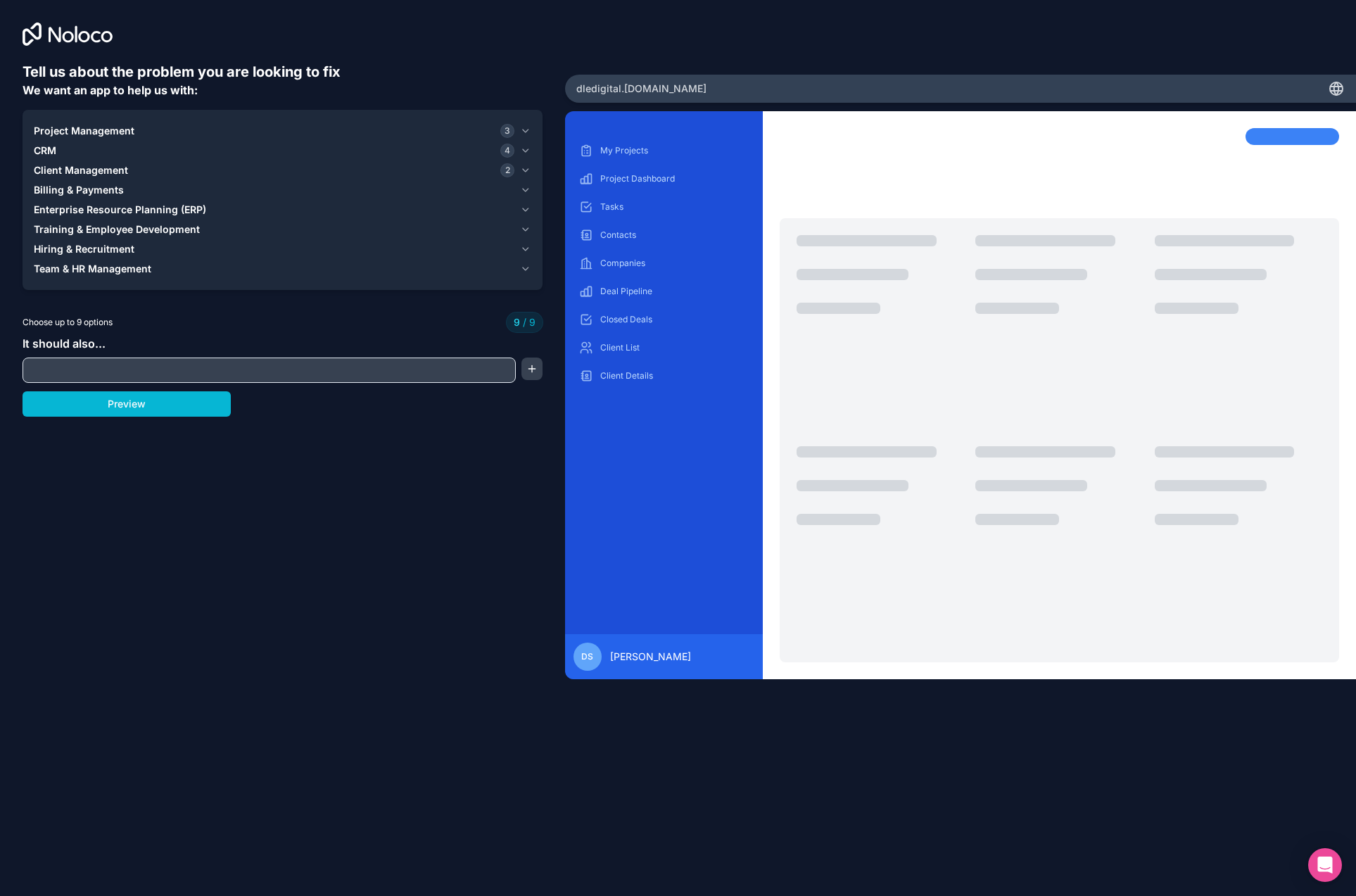
click at [77, 228] on span "Training & Employee Development" at bounding box center [117, 228] width 166 height 14
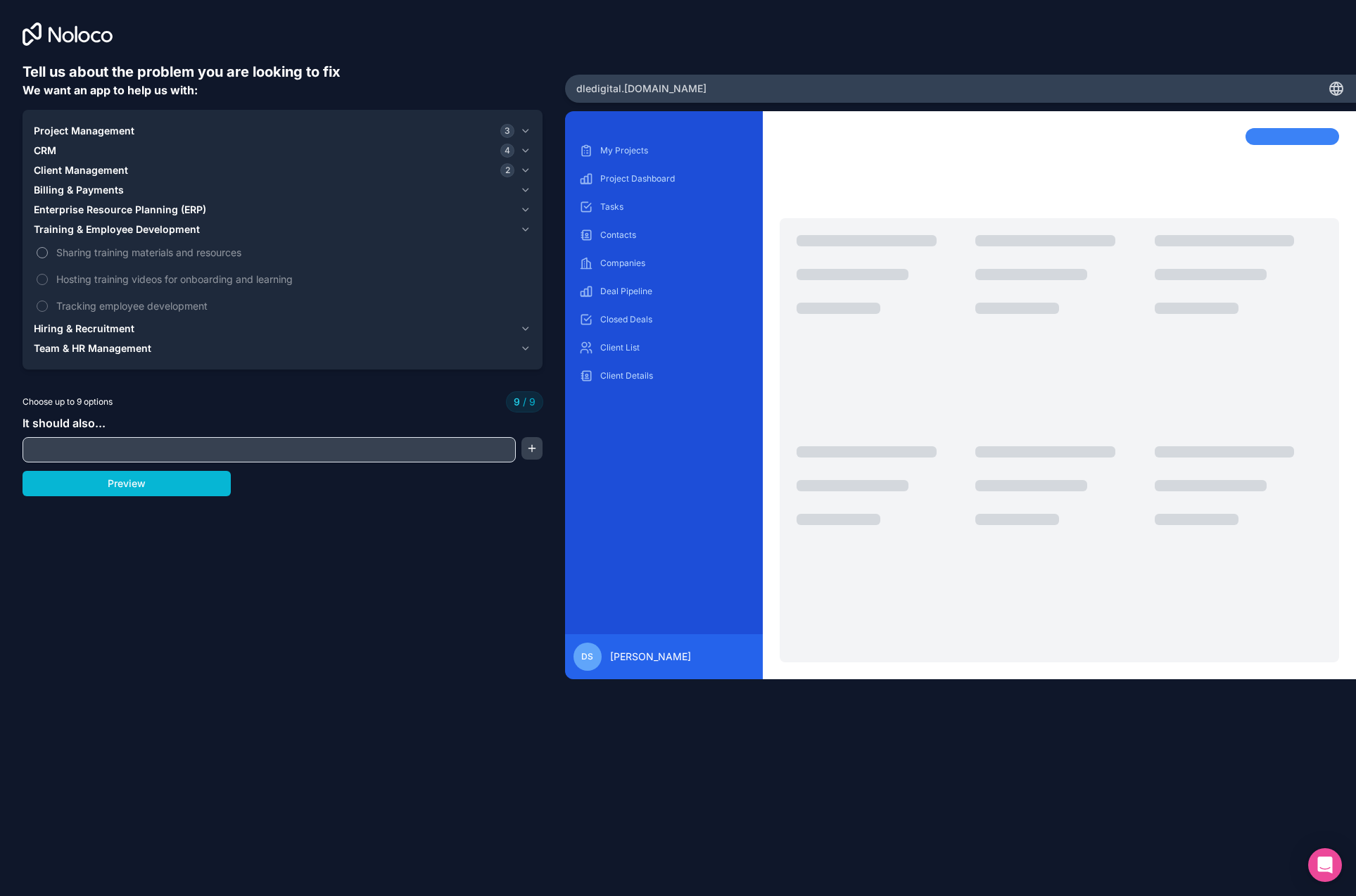
click at [56, 246] on span "Sharing training materials and resources" at bounding box center [292, 252] width 472 height 15
click at [69, 231] on span "Training & Employee Development" at bounding box center [117, 228] width 166 height 14
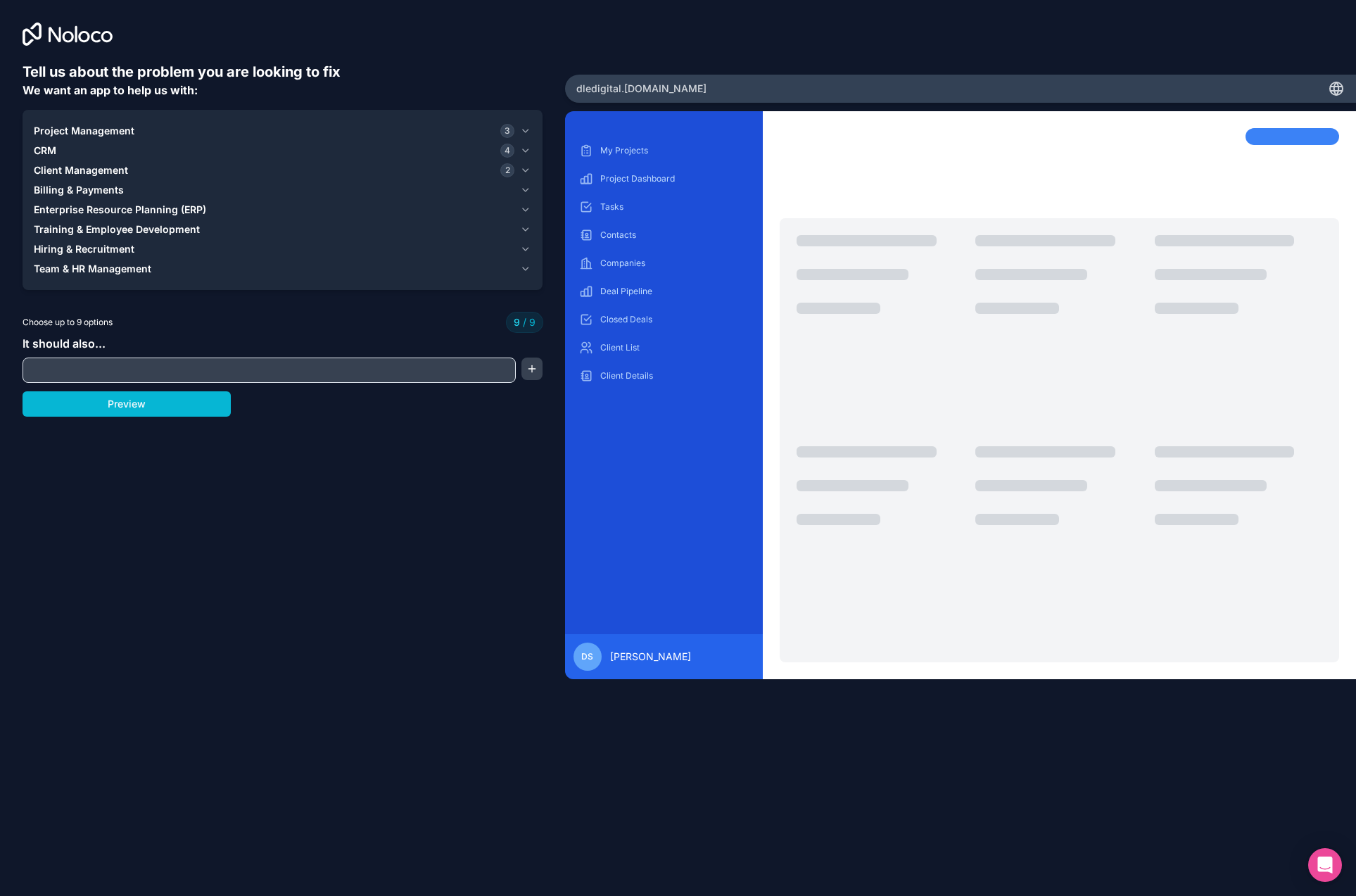
click at [75, 211] on span "Enterprise Resource Planning (ERP)" at bounding box center [120, 209] width 173 height 14
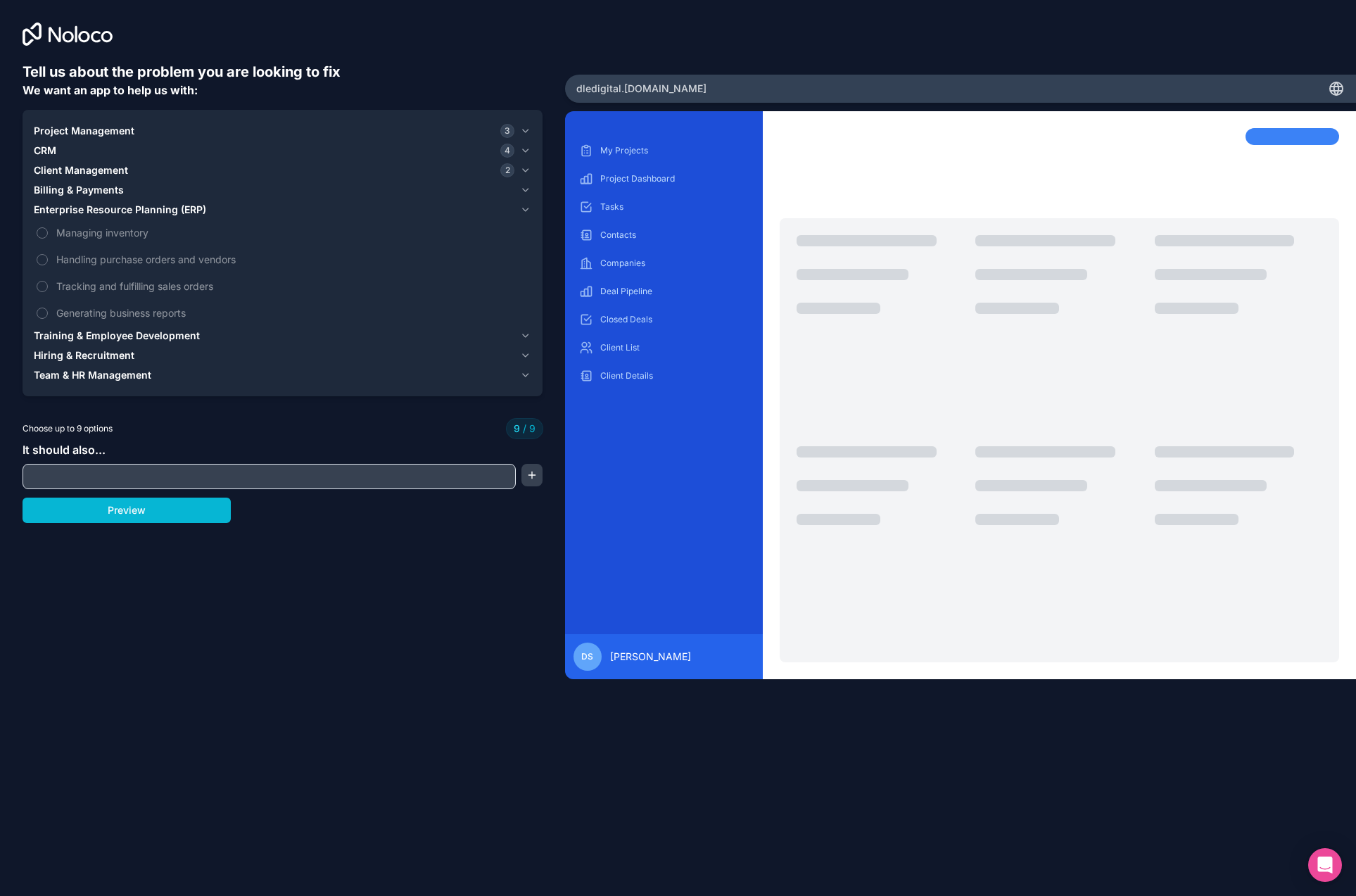
click at [75, 211] on span "Enterprise Resource Planning (ERP)" at bounding box center [120, 209] width 173 height 14
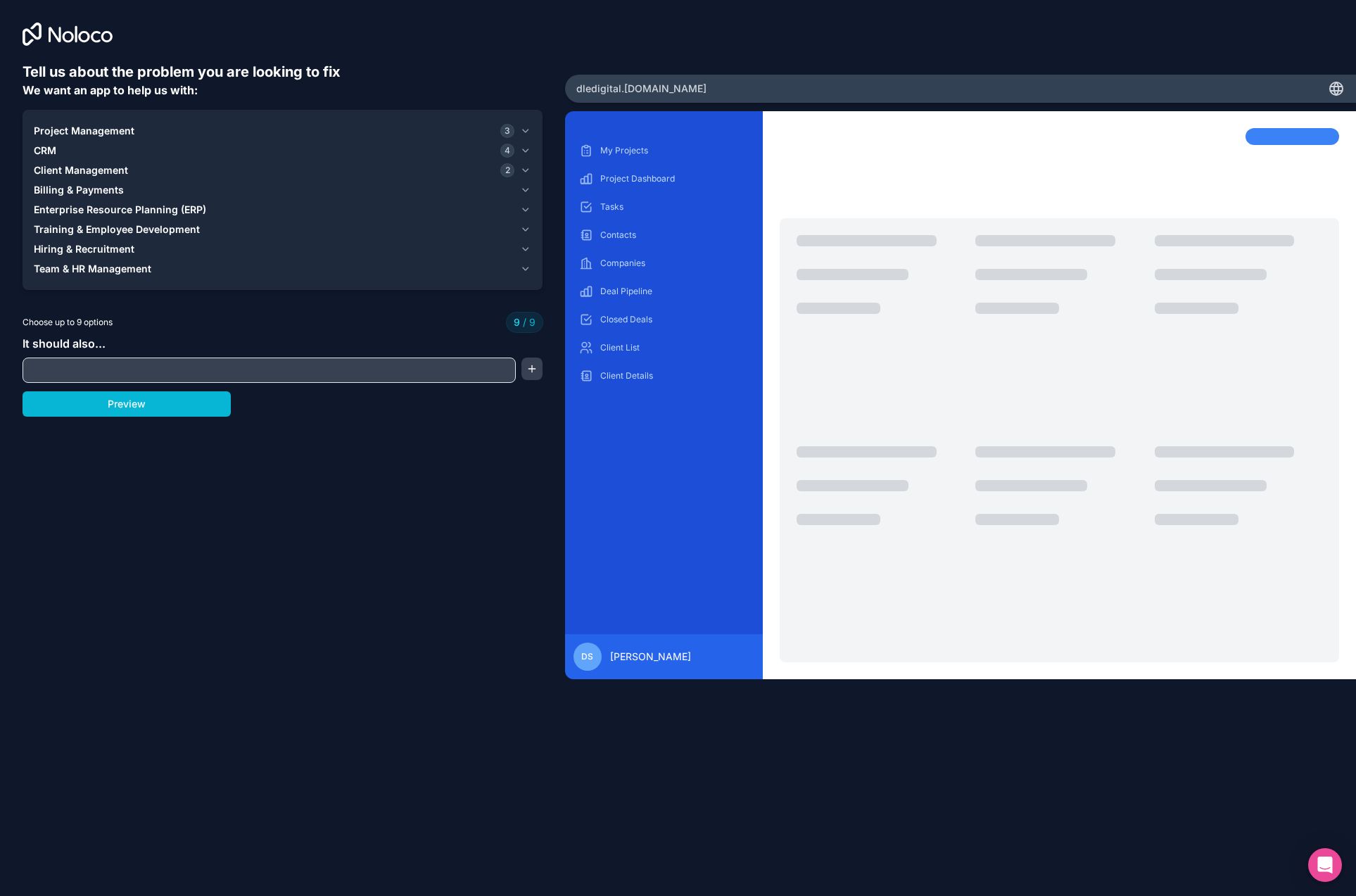
click at [102, 152] on div "CRM 4" at bounding box center [274, 150] width 480 height 14
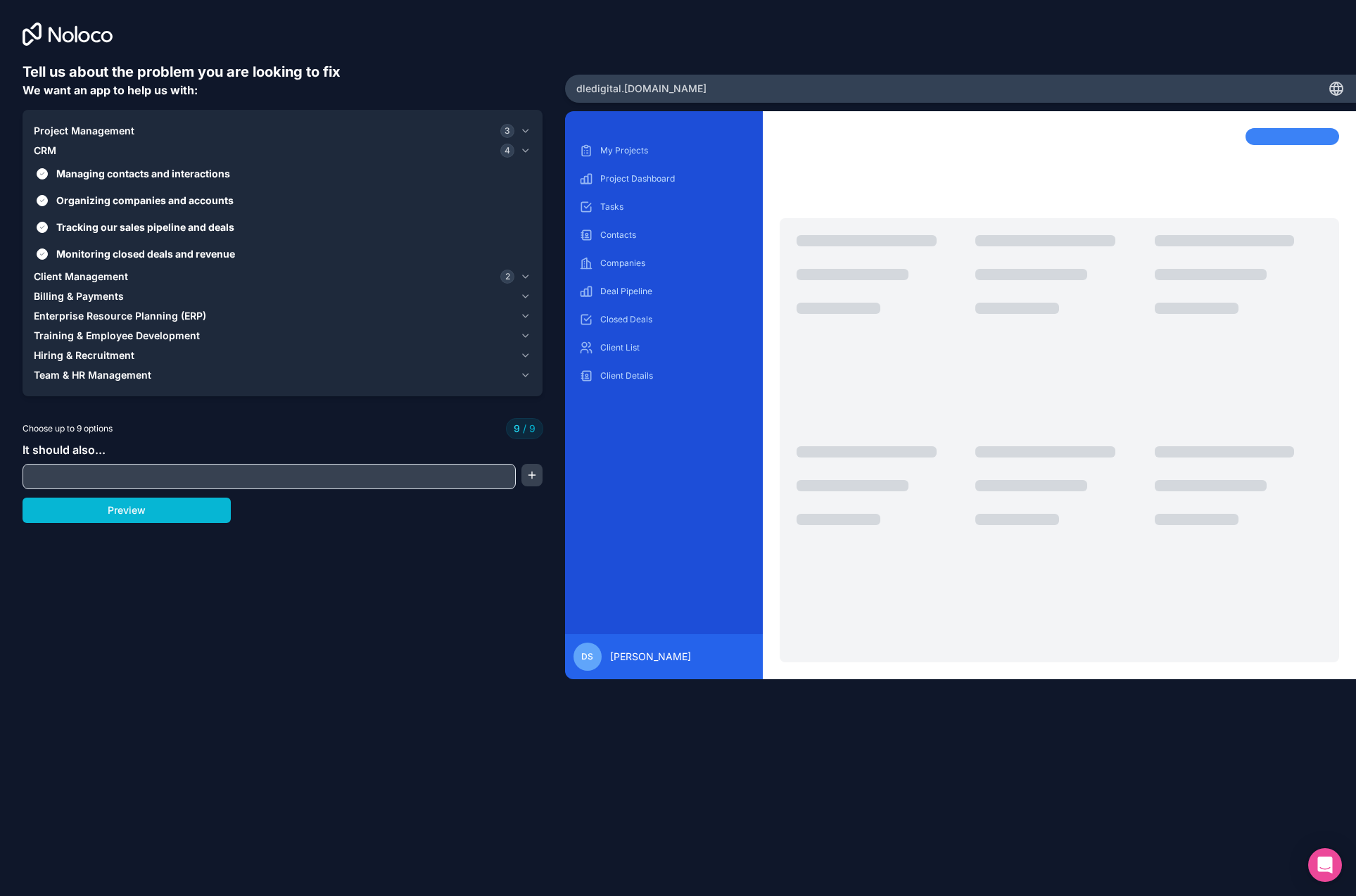
click at [59, 153] on div "CRM 4" at bounding box center [274, 150] width 480 height 14
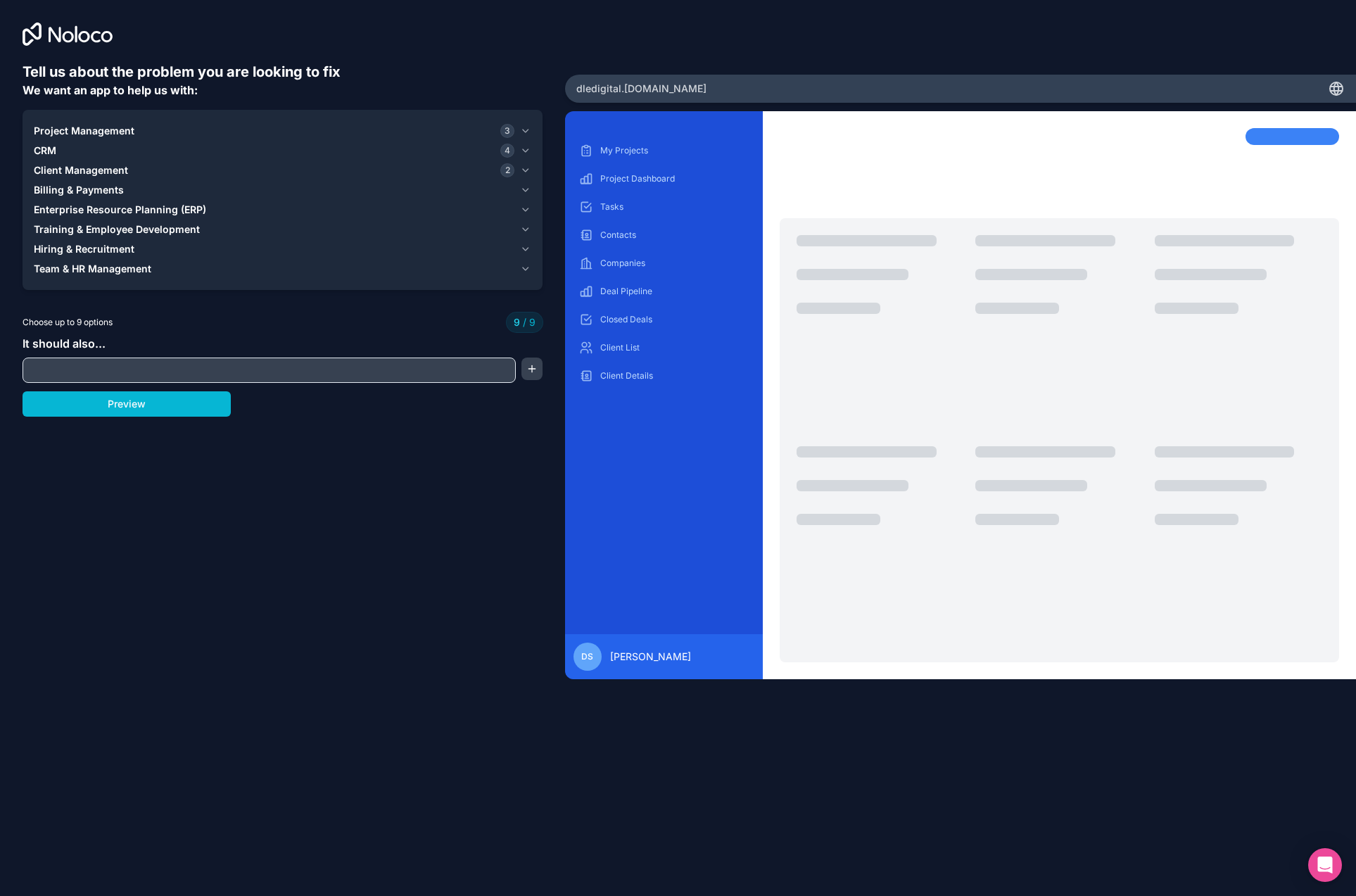
click at [87, 131] on span "Project Management" at bounding box center [84, 130] width 101 height 14
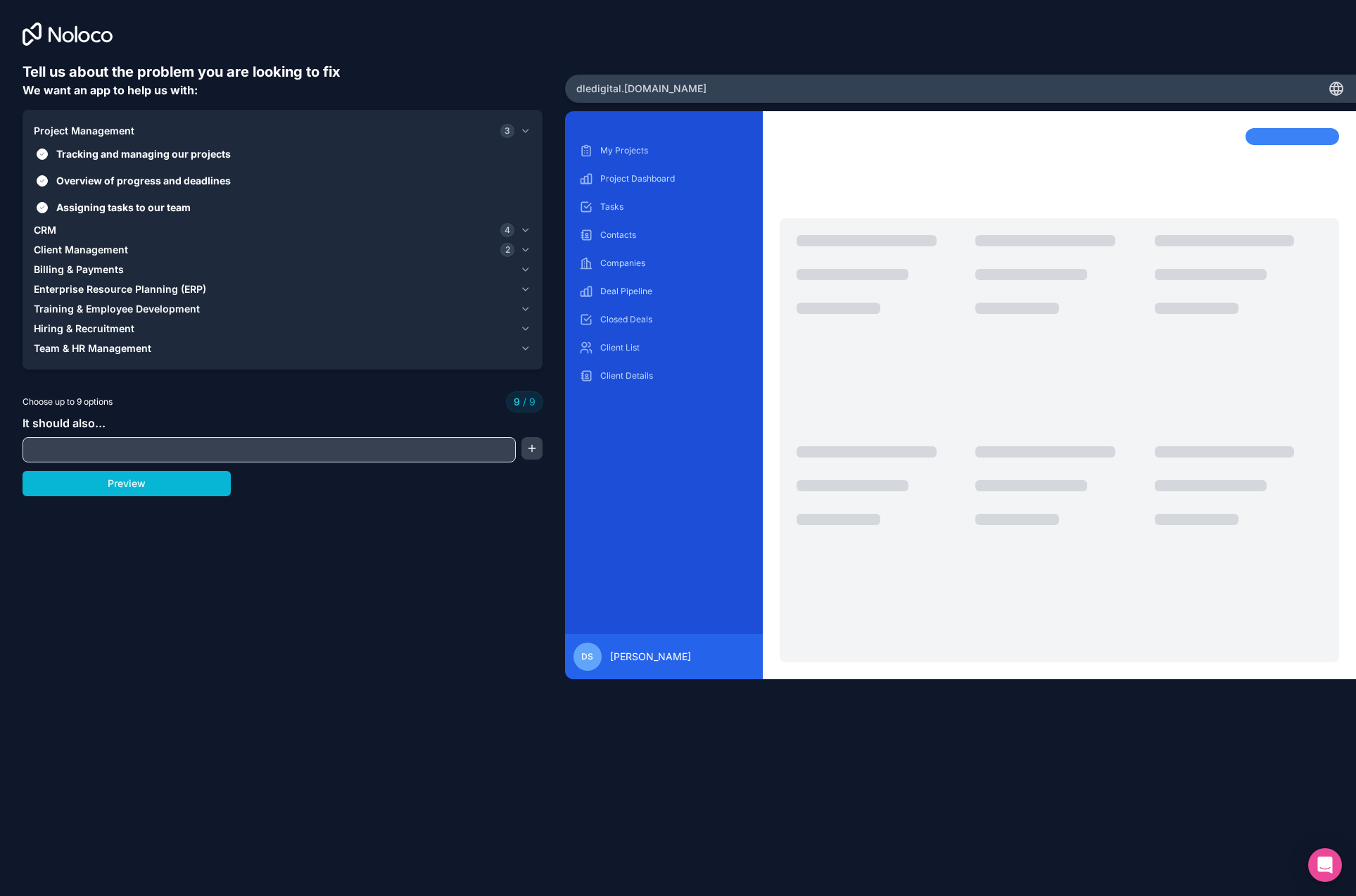
click at [94, 132] on span "Project Management" at bounding box center [84, 130] width 101 height 14
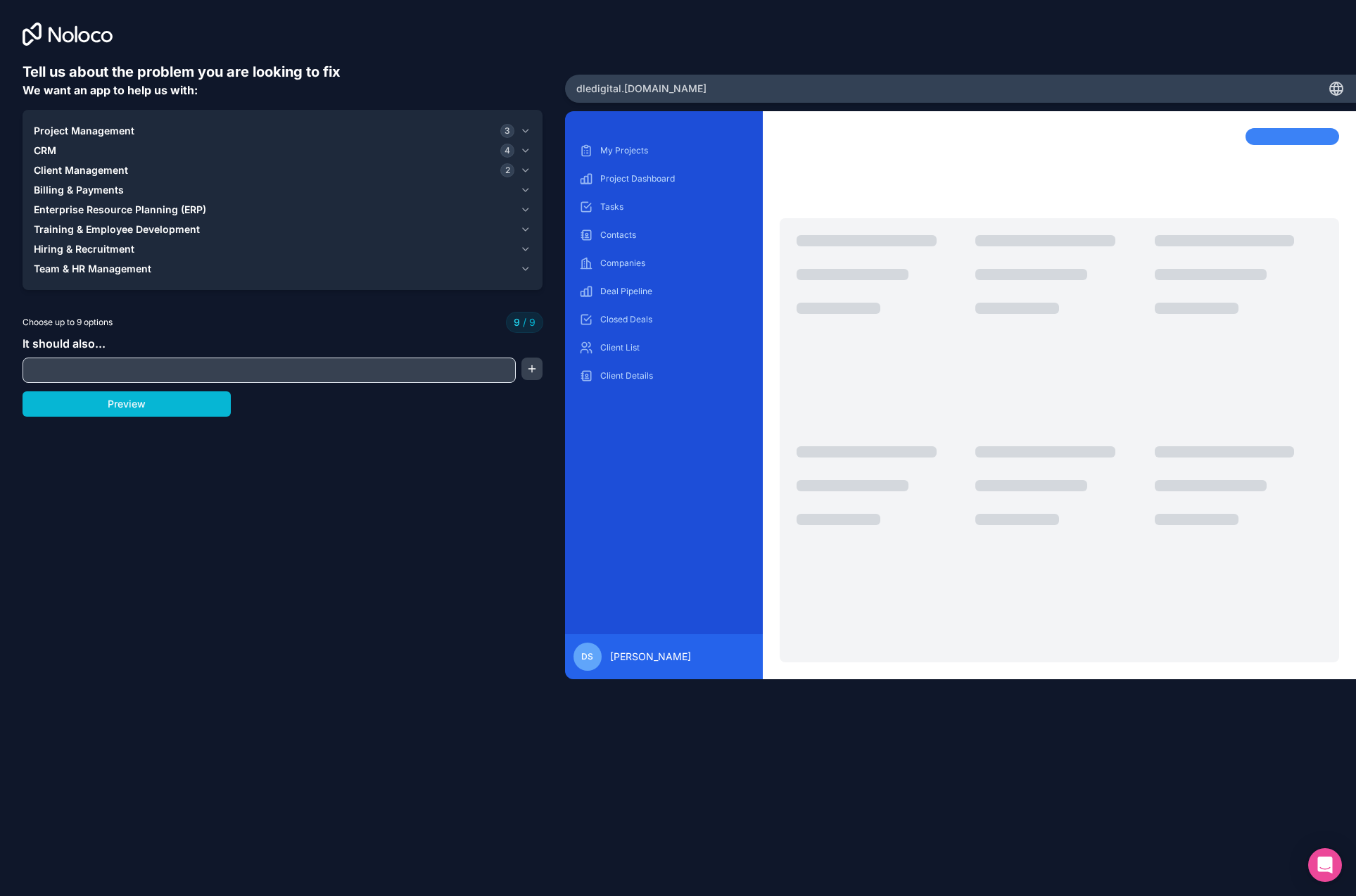
click at [138, 368] on input "text" at bounding box center [269, 370] width 486 height 19
click at [529, 377] on button "button" at bounding box center [532, 369] width 21 height 23
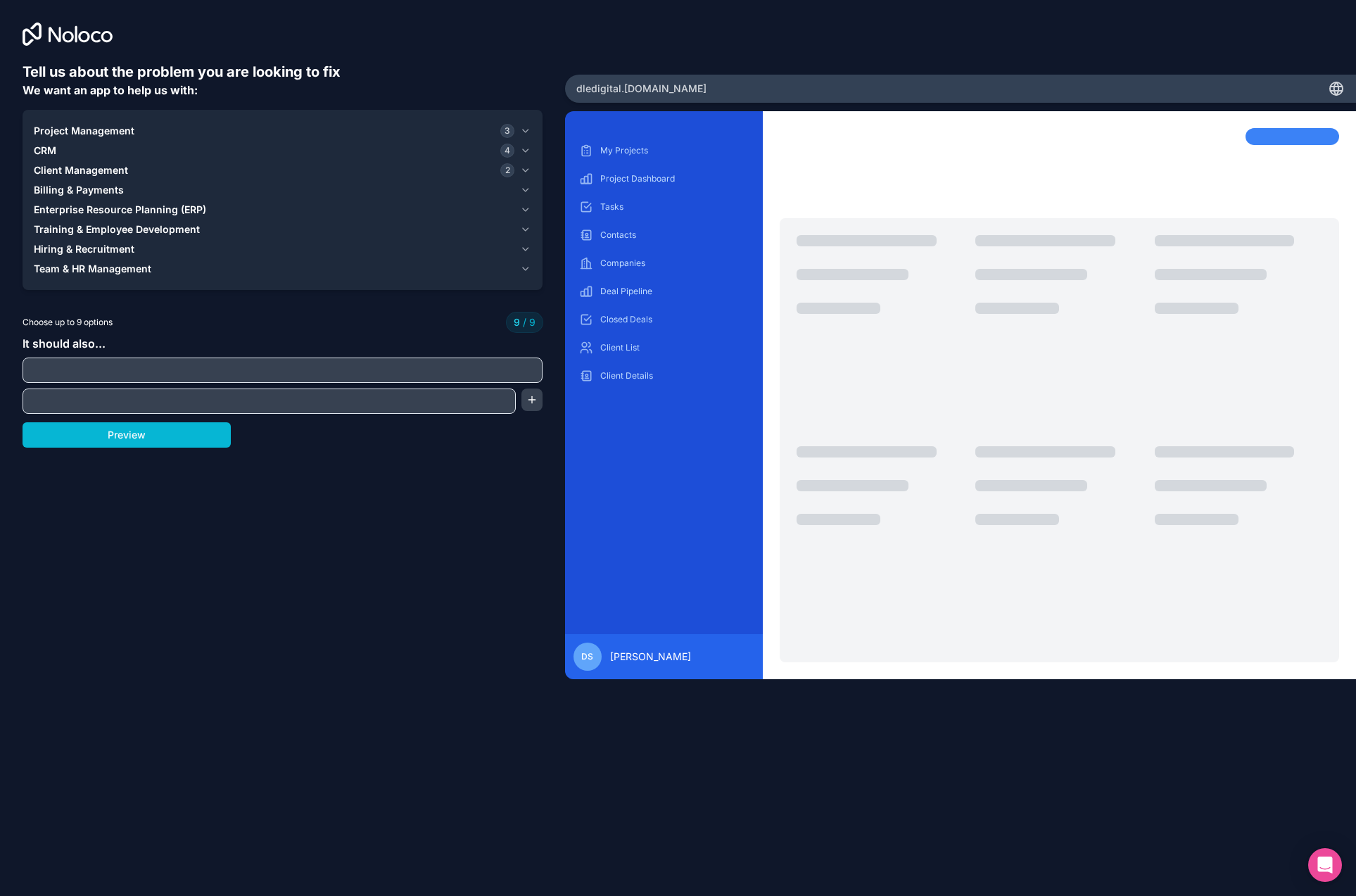
click at [388, 375] on input "text" at bounding box center [282, 370] width 513 height 19
type input "Provide marketing assets"
type input "A"
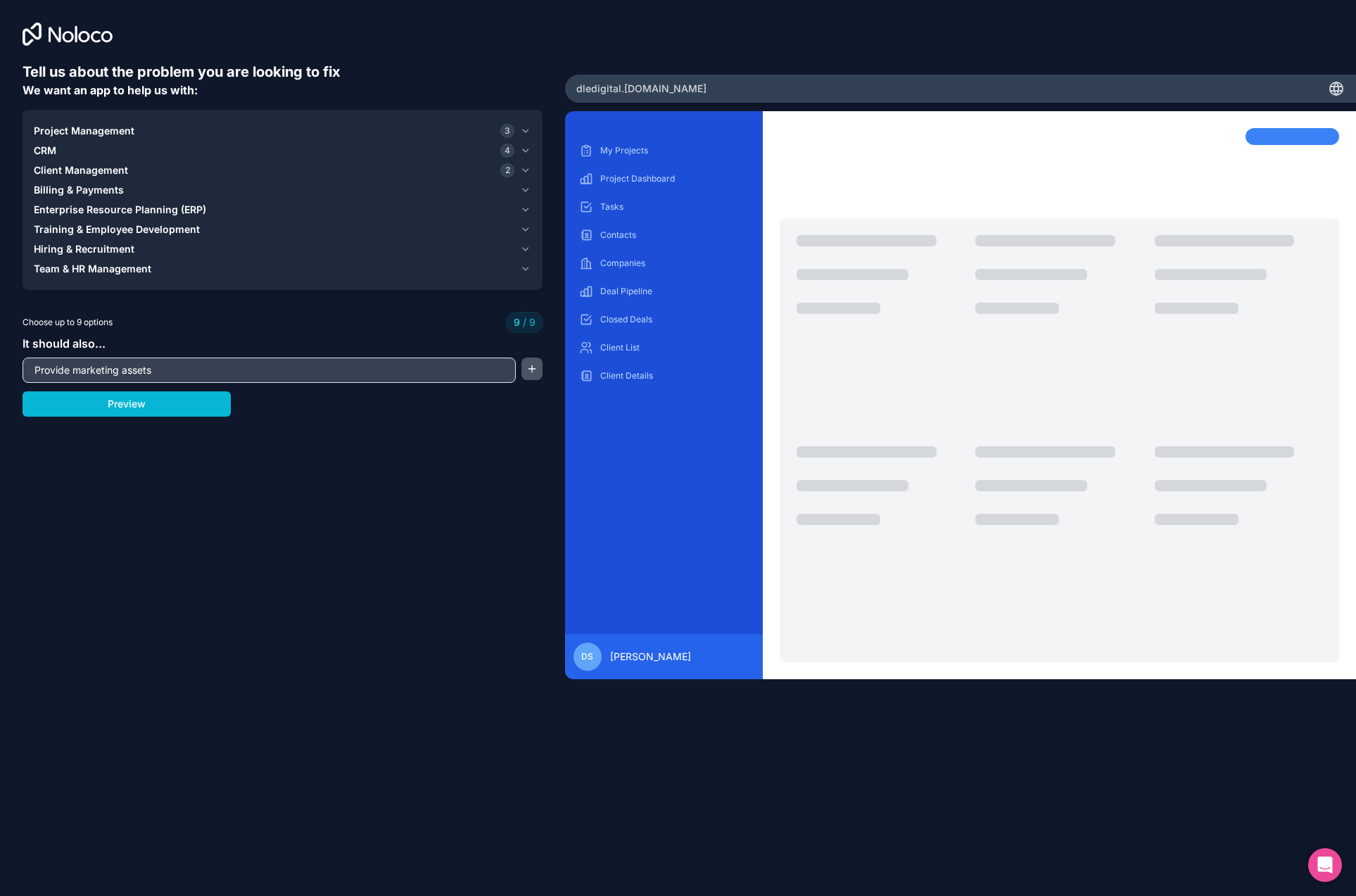
click at [536, 366] on button "button" at bounding box center [532, 369] width 21 height 23
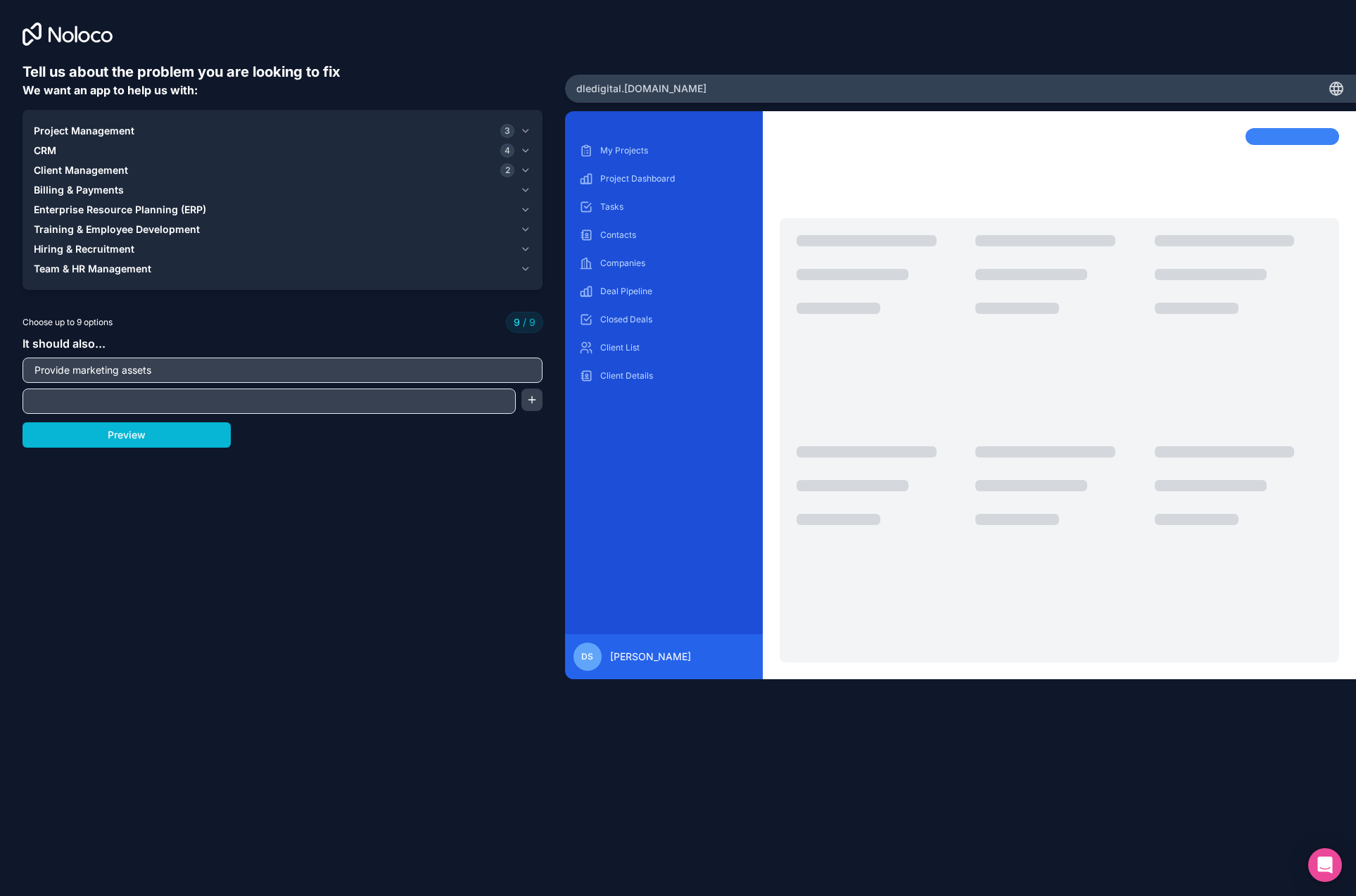
click at [222, 401] on input "text" at bounding box center [269, 401] width 486 height 19
type input "Create orders"
click at [538, 398] on button "button" at bounding box center [532, 400] width 21 height 23
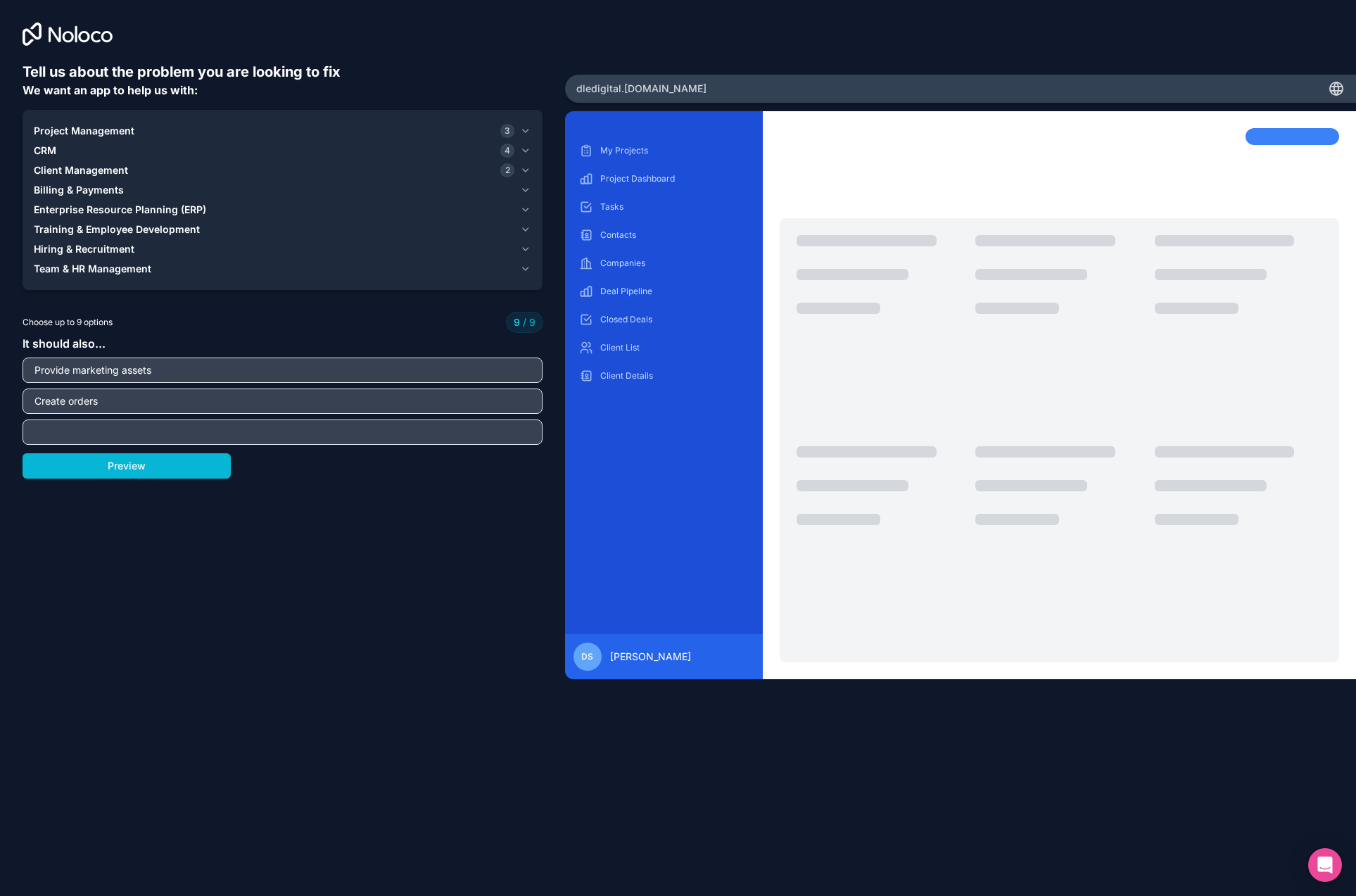
click at [117, 430] on input "text" at bounding box center [282, 432] width 513 height 19
type input "Onboard new licensees"
click at [121, 474] on button "Preview" at bounding box center [127, 465] width 208 height 25
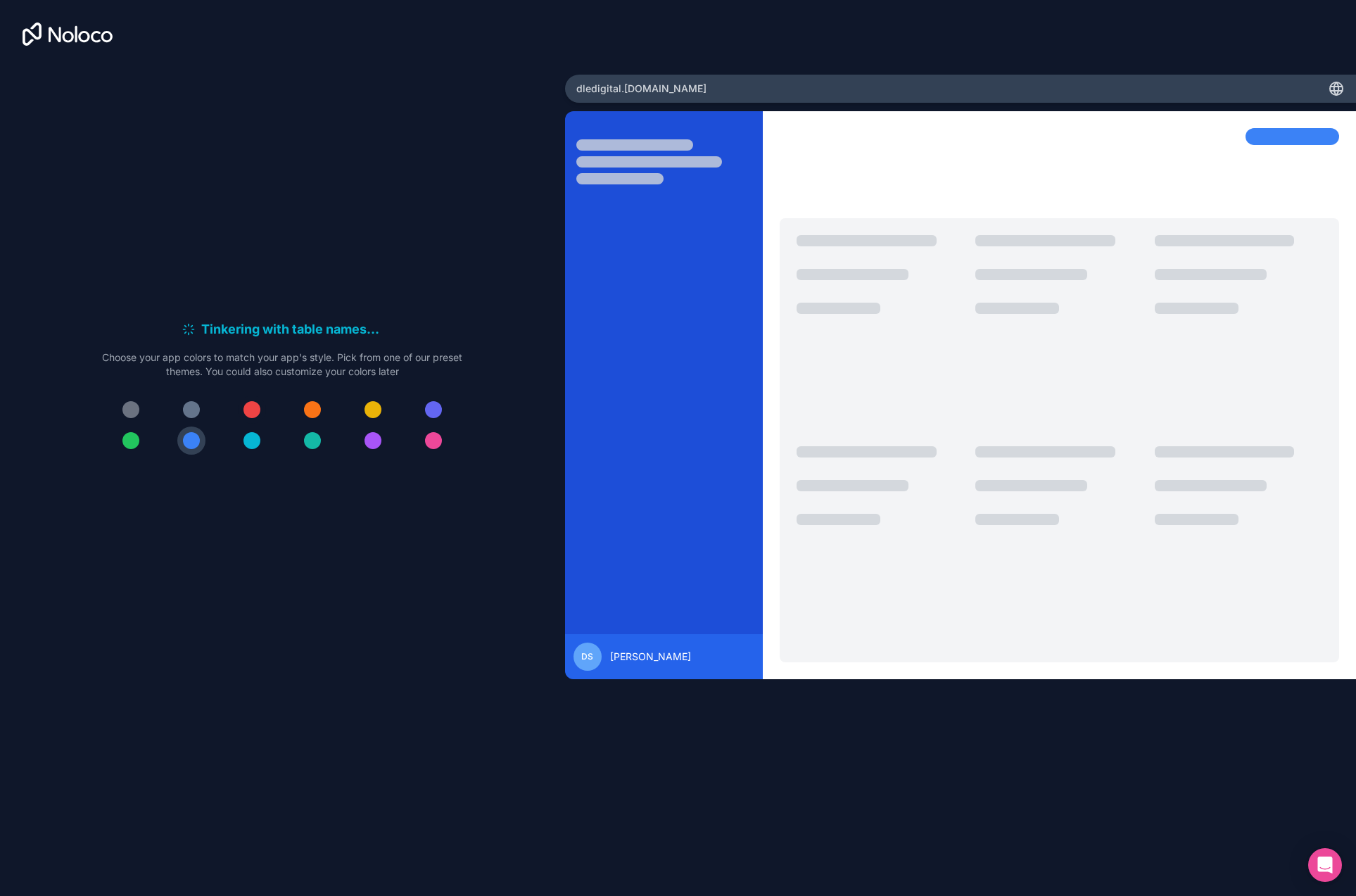
click at [244, 414] on button at bounding box center [252, 409] width 28 height 28
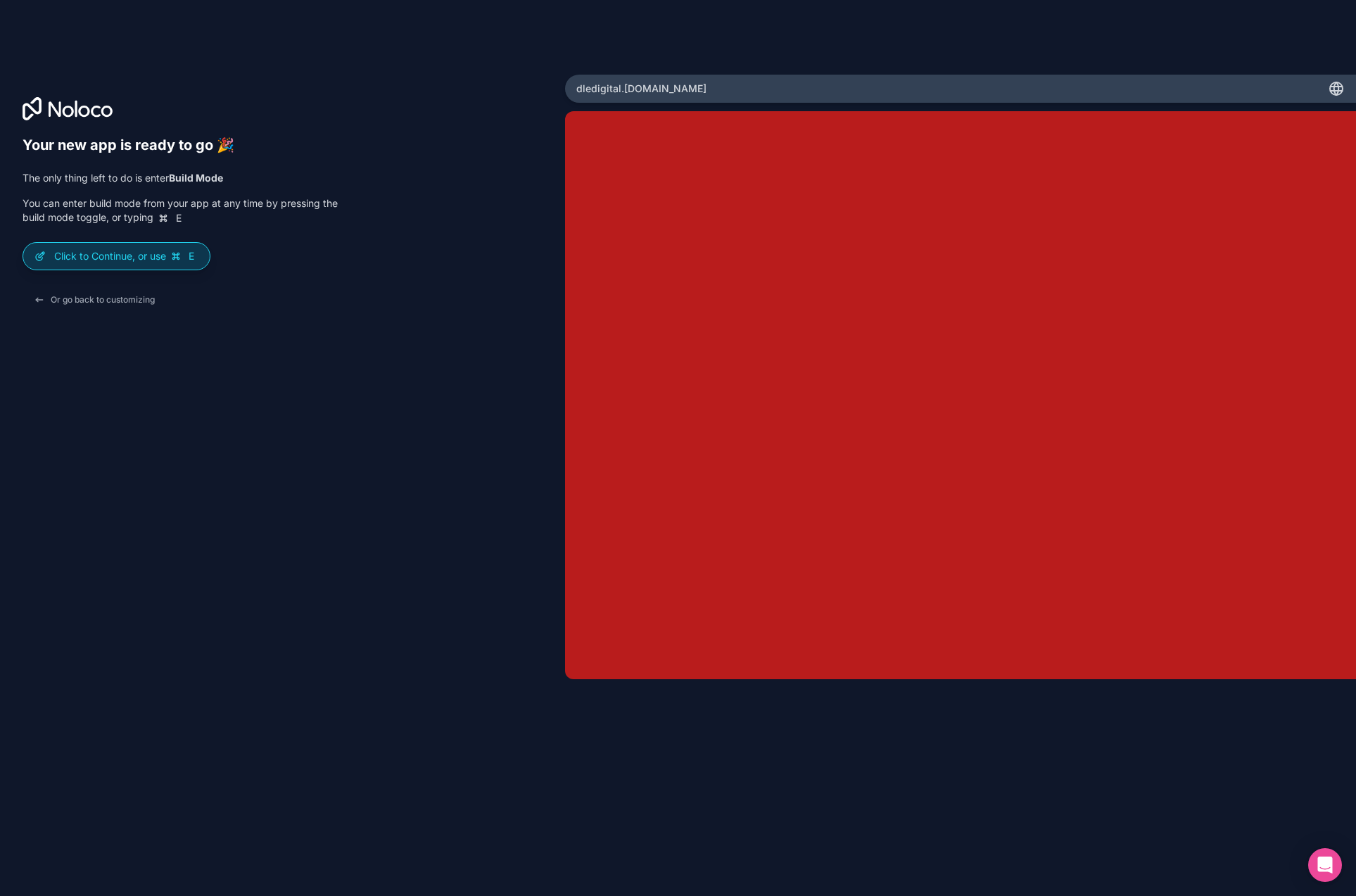
click at [144, 260] on p "Click to Continue, or use E" at bounding box center [126, 256] width 144 height 14
